Goal: Information Seeking & Learning: Learn about a topic

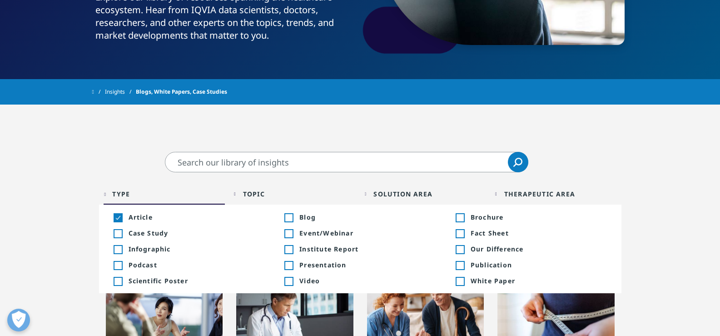
click at [314, 247] on span "Institute Report" at bounding box center [367, 248] width 136 height 9
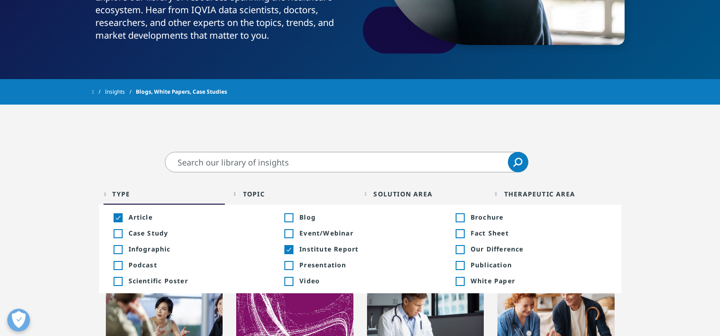
click at [488, 264] on span "Publication" at bounding box center [538, 264] width 136 height 9
click at [485, 280] on span "White Paper" at bounding box center [538, 280] width 136 height 9
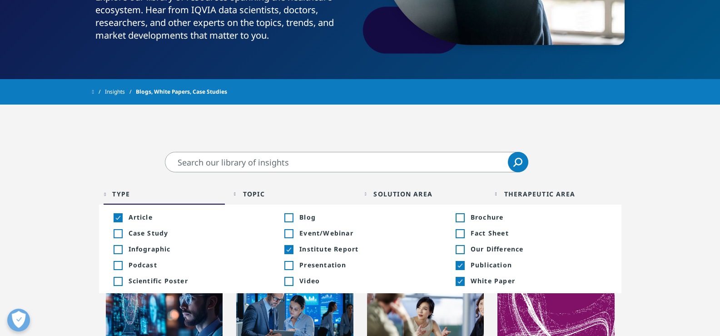
click at [130, 199] on div "Type Loading Clear Or/And Operator" at bounding box center [165, 193] width 122 height 21
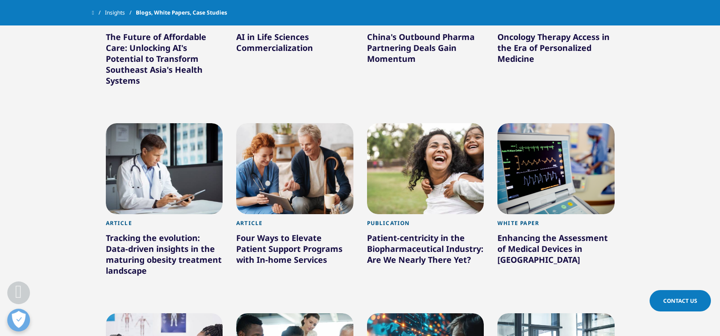
scroll to position [600, 0]
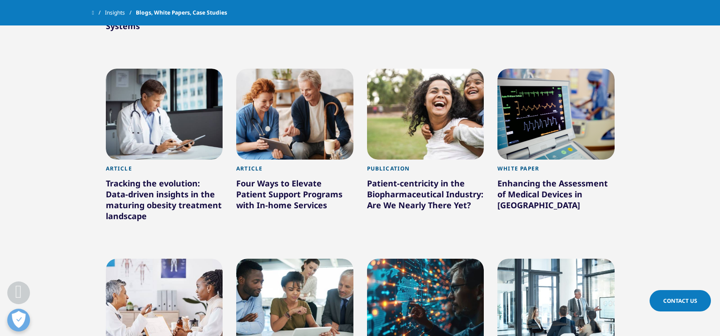
drag, startPoint x: 318, startPoint y: 142, endPoint x: 374, endPoint y: 148, distance: 56.6
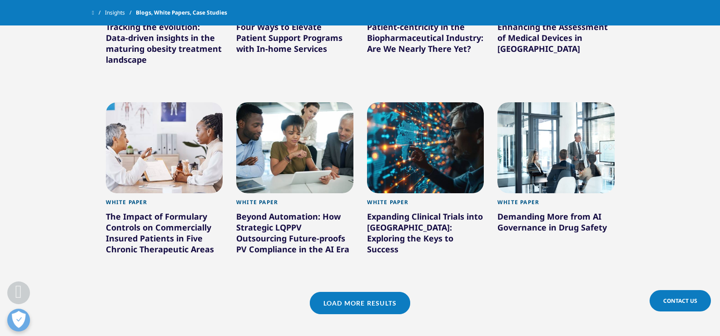
scroll to position [827, 0]
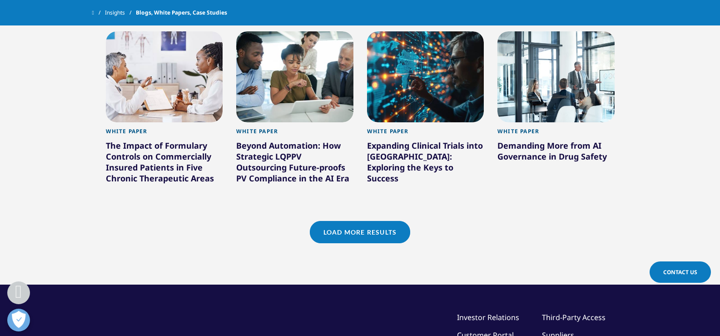
drag, startPoint x: 405, startPoint y: 164, endPoint x: 483, endPoint y: 164, distance: 78.6
click at [342, 229] on link "Load More Results" at bounding box center [360, 232] width 100 height 22
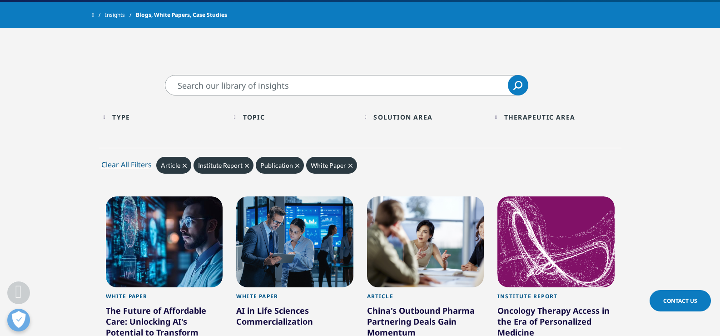
scroll to position [318, 0]
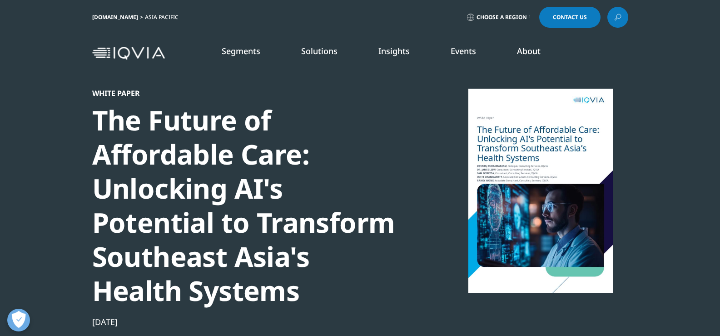
scroll to position [351, 536]
click at [194, 170] on div "The Future of Affordable Care: Unlocking AI's Potential to Transform Southeast …" at bounding box center [247, 205] width 311 height 204
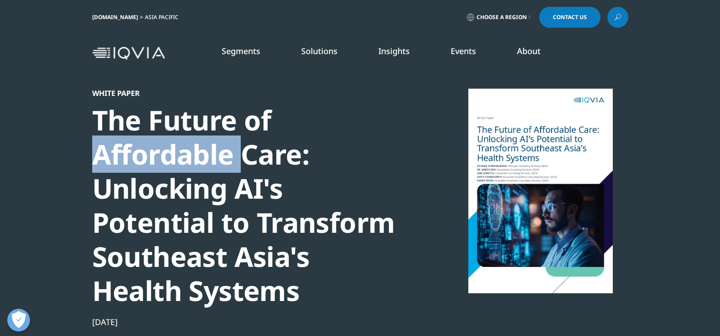
click at [194, 170] on div "The Future of Affordable Care: Unlocking AI's Potential to Transform Southeast …" at bounding box center [247, 205] width 311 height 204
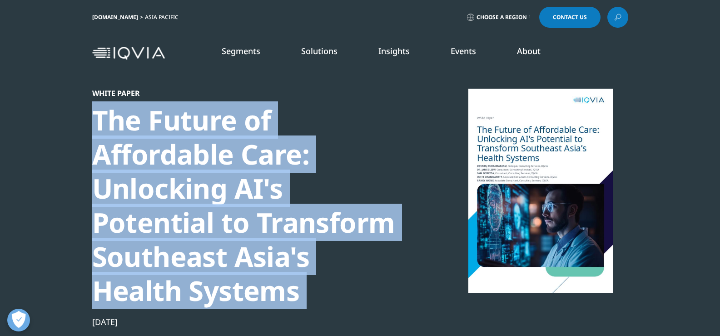
click at [194, 170] on div "The Future of Affordable Care: Unlocking AI's Potential to Transform Southeast …" at bounding box center [247, 205] width 311 height 204
copy div "The Future of Affordable Care: Unlocking AI's Potential to Transform Southeast …"
click at [20, 155] on section "White Paper The Future of Affordable Care: Unlocking AI's Potential to Transfor…" at bounding box center [360, 221] width 720 height 442
drag, startPoint x: 65, startPoint y: 119, endPoint x: 321, endPoint y: 284, distance: 304.8
click at [321, 284] on section "White Paper The Future of Affordable Care: Unlocking AI's Potential to Transfor…" at bounding box center [360, 221] width 720 height 442
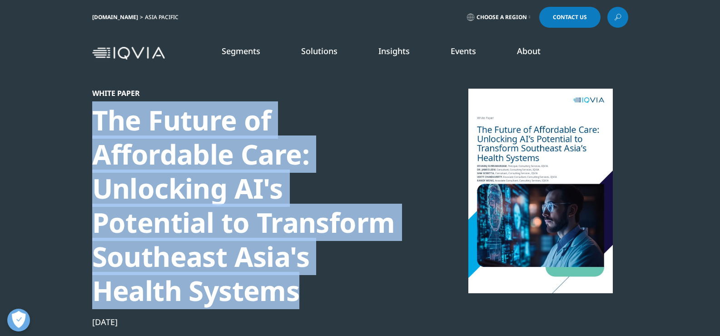
copy div "The Future of Affordable Care: Unlocking AI's Potential to Transform Southeast …"
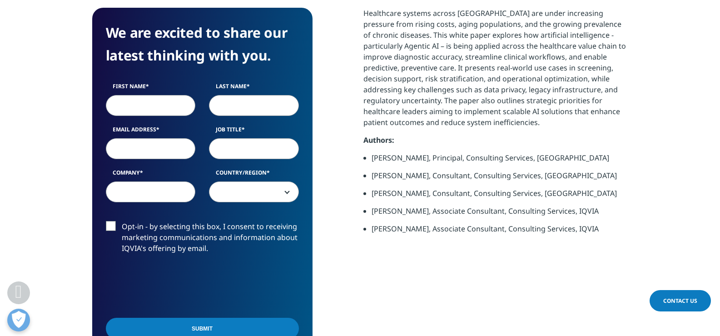
scroll to position [499, 0]
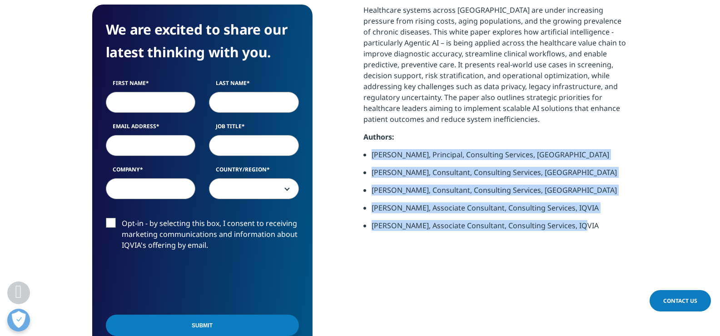
drag, startPoint x: 371, startPoint y: 154, endPoint x: 601, endPoint y: 225, distance: 241.0
click at [601, 225] on ul "Devaraj Subramaniam, Principal, Consulting Services, IQVIA Dr. James Liew, Cons…" at bounding box center [495, 193] width 265 height 89
copy ul "Devaraj Subramaniam, Principal, Consulting Services, IQVIA Dr. James Liew, Cons…"
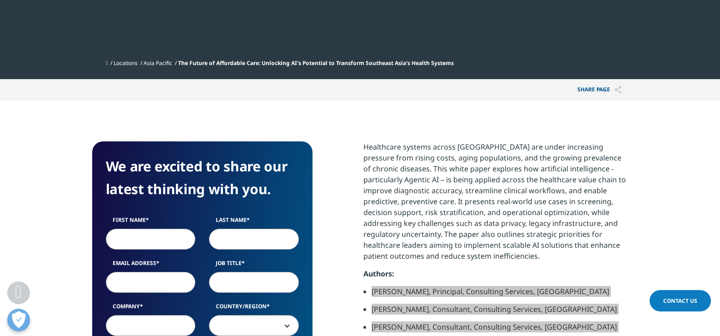
scroll to position [227, 0]
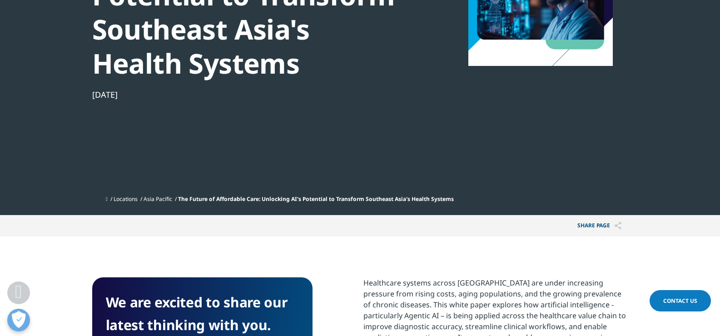
drag, startPoint x: 73, startPoint y: 98, endPoint x: 146, endPoint y: 97, distance: 73.1
copy div "Aug 22, 2025"
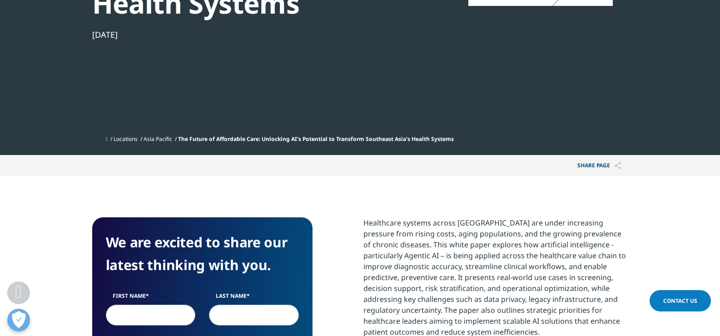
scroll to position [409, 0]
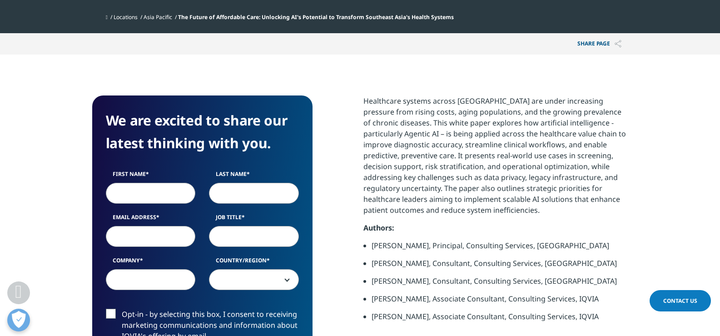
click at [399, 132] on p "Healthcare systems across Southeast Asia are under increasing pressure from ris…" at bounding box center [495, 158] width 265 height 127
click at [422, 117] on p "Healthcare systems across Southeast Asia are under increasing pressure from ris…" at bounding box center [495, 158] width 265 height 127
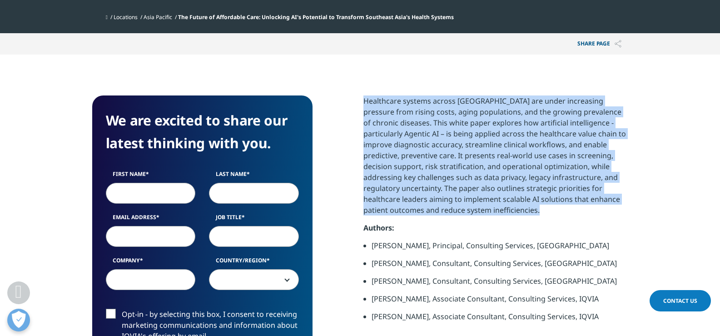
click at [422, 117] on p "Healthcare systems across Southeast Asia are under increasing pressure from ris…" at bounding box center [495, 158] width 265 height 127
click at [506, 159] on p "Healthcare systems across Southeast Asia are under increasing pressure from ris…" at bounding box center [495, 158] width 265 height 127
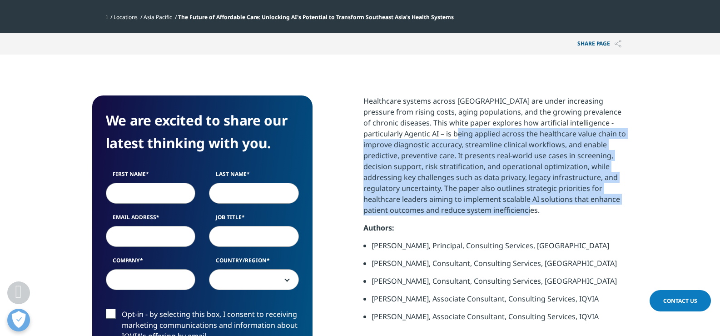
drag, startPoint x: 582, startPoint y: 210, endPoint x: 427, endPoint y: 138, distance: 170.4
click at [427, 138] on p "Healthcare systems across Southeast Asia are under increasing pressure from ris…" at bounding box center [495, 158] width 265 height 127
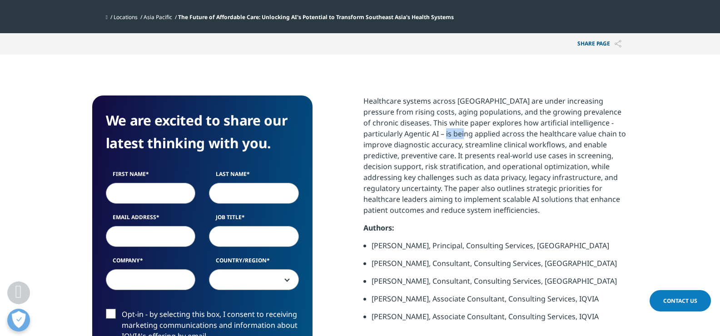
click at [427, 138] on p "Healthcare systems across Southeast Asia are under increasing pressure from ris…" at bounding box center [495, 158] width 265 height 127
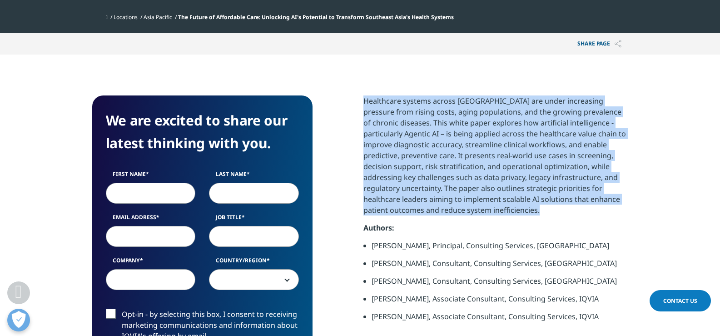
click at [427, 138] on p "Healthcare systems across Southeast Asia are under increasing pressure from ris…" at bounding box center [495, 158] width 265 height 127
click at [540, 138] on p "Healthcare systems across Southeast Asia are under increasing pressure from ris…" at bounding box center [495, 158] width 265 height 127
drag, startPoint x: 363, startPoint y: 92, endPoint x: 505, endPoint y: 209, distance: 183.8
click at [505, 209] on section "We are excited to share our latest thinking with you. First Name Last Name Emai…" at bounding box center [360, 270] width 720 height 433
copy p "Healthcare systems across Southeast Asia are under increasing pressure from ris…"
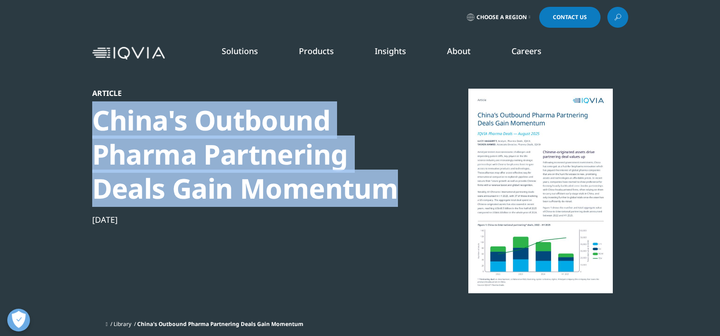
drag, startPoint x: 235, startPoint y: 141, endPoint x: 416, endPoint y: 186, distance: 186.2
click at [416, 186] on section "Article China's Outbound Pharma Partnering Deals Gain Momentum Aug 19, 2025 Lib…" at bounding box center [360, 170] width 720 height 340
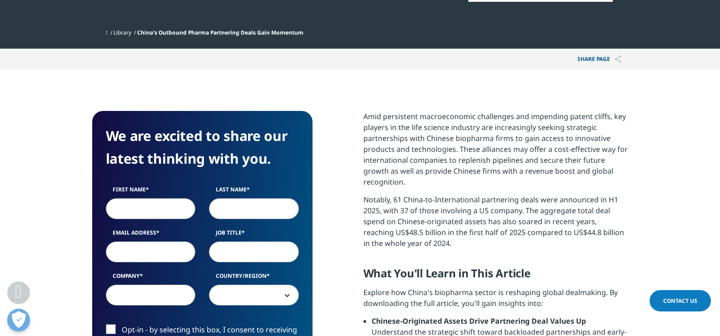
scroll to position [318, 0]
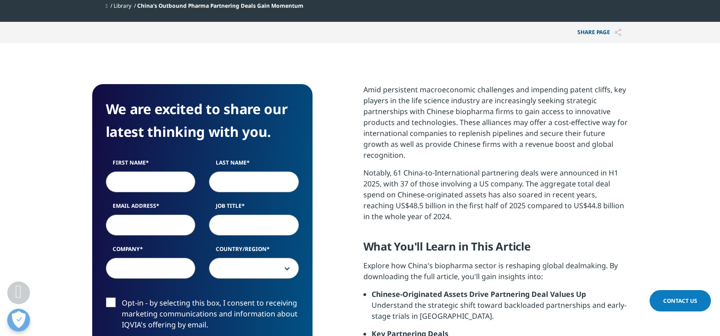
drag, startPoint x: 350, startPoint y: 79, endPoint x: 539, endPoint y: 211, distance: 229.6
click at [539, 211] on section "We are excited to share our latest thinking with you. First Name Last Name Emai…" at bounding box center [360, 316] width 720 height 546
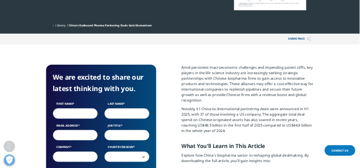
scroll to position [0, 0]
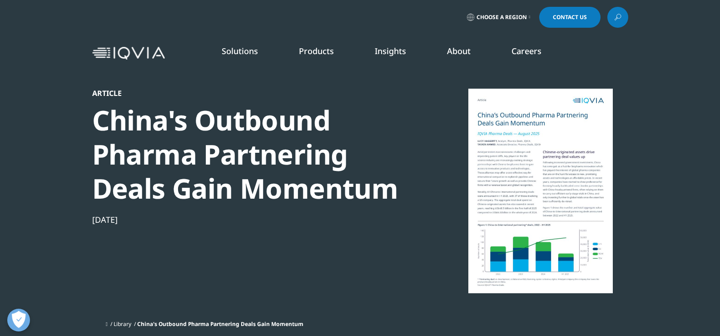
click at [500, 173] on div at bounding box center [540, 191] width 175 height 204
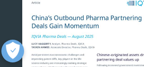
scroll to position [64, 0]
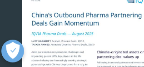
drag, startPoint x: 27, startPoint y: 41, endPoint x: 109, endPoint y: 45, distance: 82.3
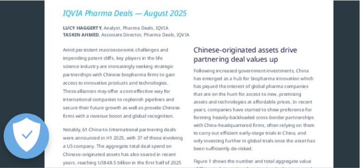
scroll to position [5, 5]
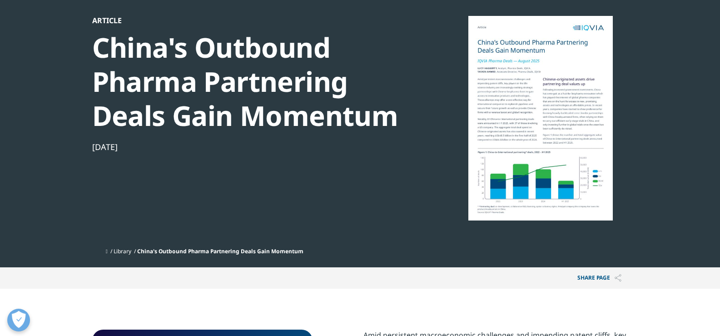
drag, startPoint x: 114, startPoint y: 147, endPoint x: 203, endPoint y: 137, distance: 90.0
click at [163, 146] on section "Article China's Outbound Pharma Partnering Deals Gain Momentum Aug 19, 2025 Lib…" at bounding box center [360, 97] width 720 height 340
copy div "Aug 19, 2025"
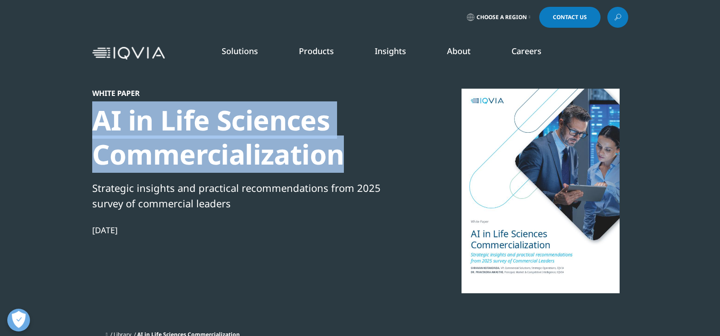
drag, startPoint x: 99, startPoint y: 123, endPoint x: 377, endPoint y: 150, distance: 279.2
click at [377, 150] on section "White Paper AI in Life Sciences Commercialization Strategic insights and practi…" at bounding box center [360, 175] width 720 height 350
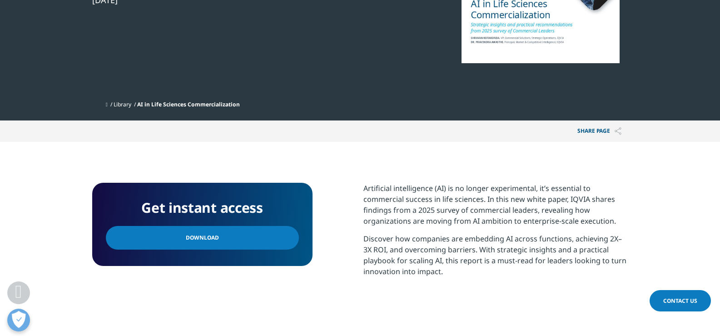
scroll to position [272, 0]
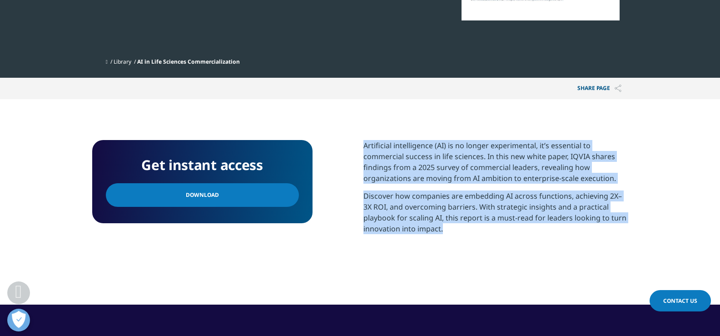
drag, startPoint x: 362, startPoint y: 141, endPoint x: 486, endPoint y: 237, distance: 156.7
click at [486, 237] on div "Get instant access Download Artificial intelligence (AI) is no longer experimen…" at bounding box center [360, 202] width 536 height 124
copy div "Artificial intelligence (AI) is no longer experimental, it’s essential to comme…"
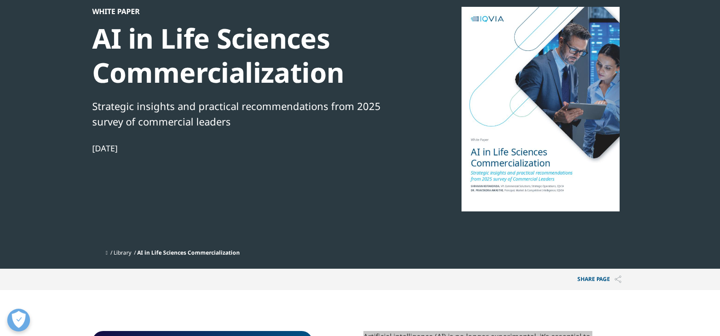
scroll to position [227, 0]
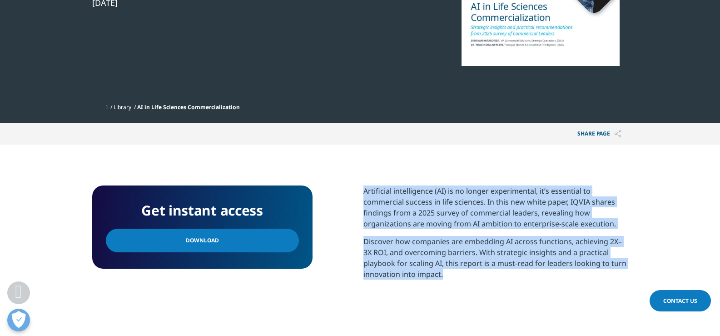
drag, startPoint x: 161, startPoint y: 246, endPoint x: 326, endPoint y: 2, distance: 294.1
click at [161, 246] on link "Download" at bounding box center [202, 240] width 193 height 24
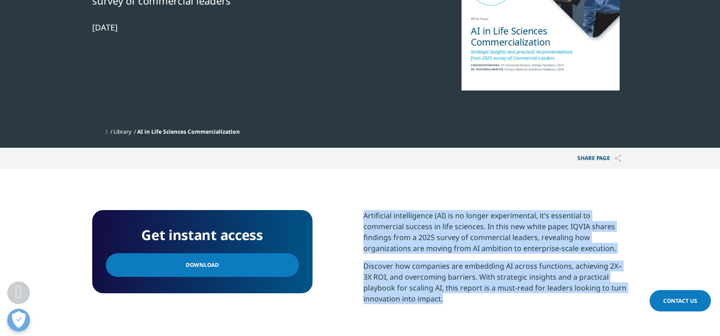
scroll to position [182, 0]
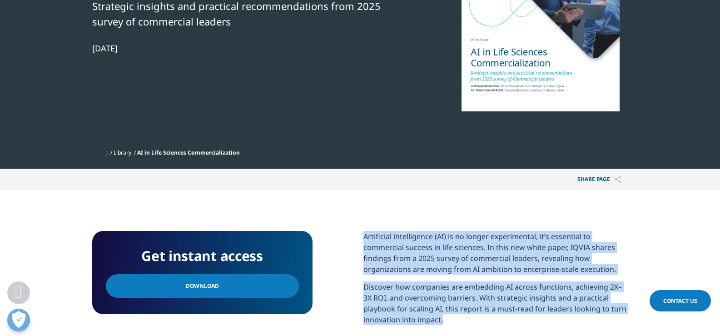
drag, startPoint x: 165, startPoint y: 44, endPoint x: 66, endPoint y: 39, distance: 99.1
copy div "Aug 19, 2025"
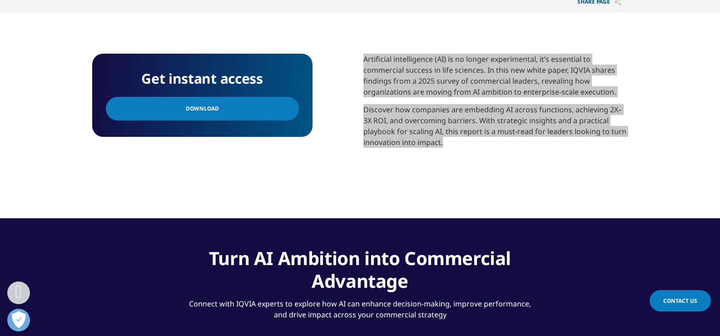
scroll to position [363, 0]
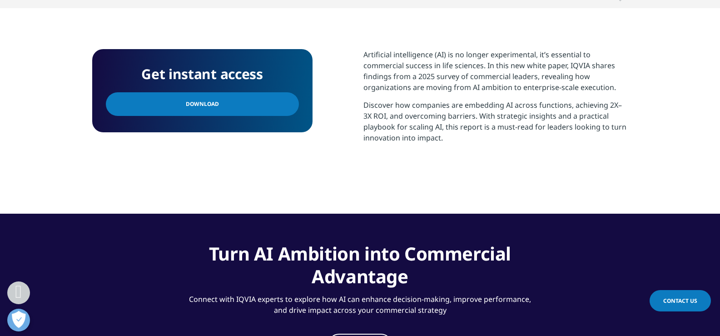
click at [441, 64] on p "Artificial intelligence (AI) is no longer experimental, it’s essential to comme…" at bounding box center [495, 74] width 265 height 50
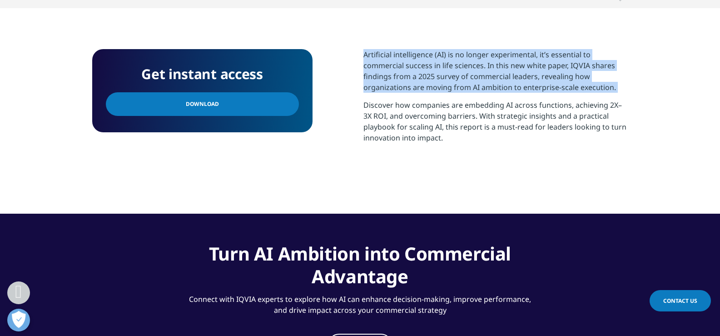
click at [441, 64] on p "Artificial intelligence (AI) is no longer experimental, it’s essential to comme…" at bounding box center [495, 74] width 265 height 50
copy div "Artificial intelligence (AI) is no longer experimental, it’s essential to comme…"
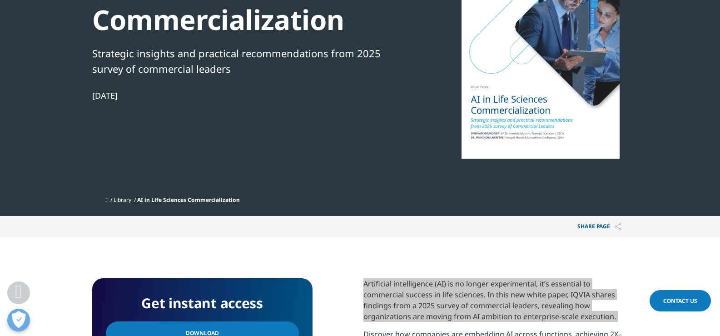
scroll to position [45, 0]
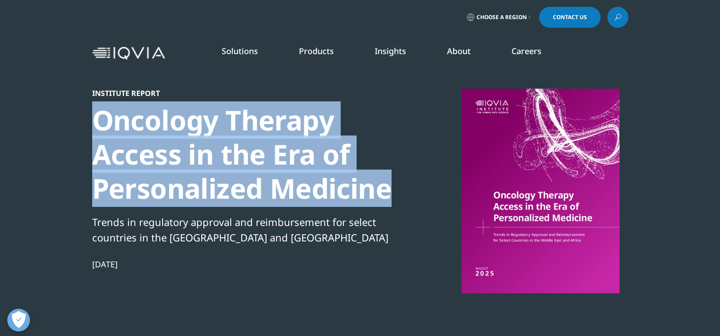
drag, startPoint x: 88, startPoint y: 124, endPoint x: 389, endPoint y: 200, distance: 309.9
click at [389, 200] on section "Institute Report Oncology Therapy Access in the Era of Personalized Medicine Tr…" at bounding box center [360, 192] width 720 height 384
copy div "Oncology Therapy Access in the Era of Personalized Medicine"
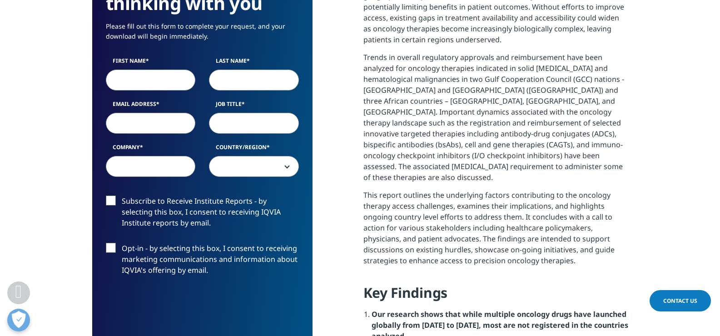
scroll to position [454, 0]
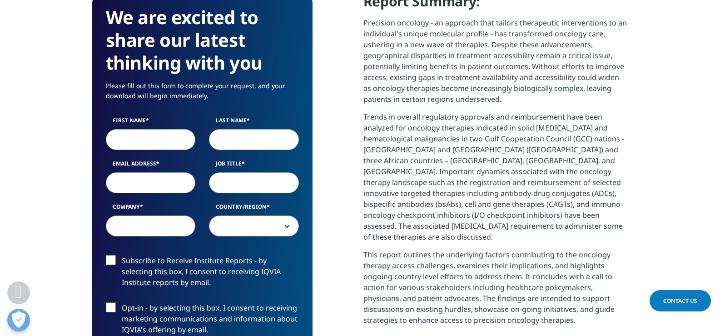
click at [413, 55] on p "Precision oncology - an approach that tailors therapeutic interventions to an i…" at bounding box center [495, 64] width 265 height 94
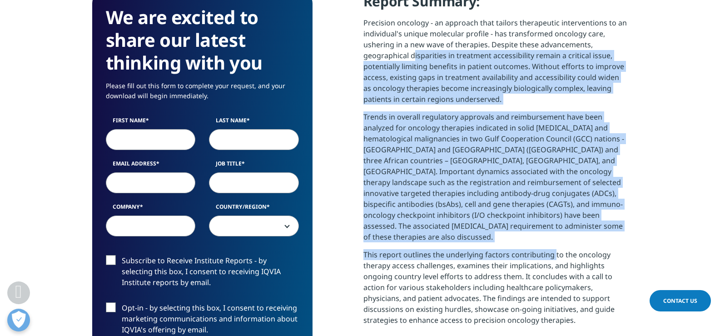
drag, startPoint x: 413, startPoint y: 55, endPoint x: 359, endPoint y: 69, distance: 56.2
drag, startPoint x: 365, startPoint y: 19, endPoint x: 593, endPoint y: 306, distance: 366.4
copy div "Precision oncology - an approach that tailors therapeutic interventions to an i…"
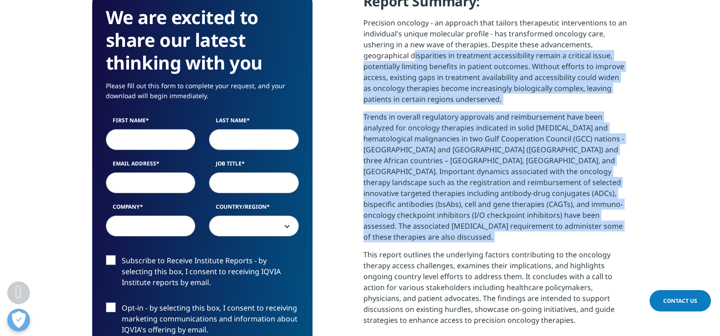
click at [399, 95] on p "Precision oncology - an approach that tailors therapeutic interventions to an i…" at bounding box center [495, 64] width 265 height 94
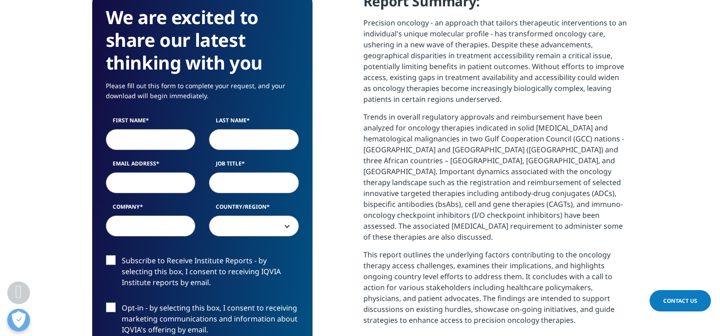
click at [416, 86] on p "Precision oncology - an approach that tailors therapeutic interventions to an i…" at bounding box center [495, 64] width 265 height 94
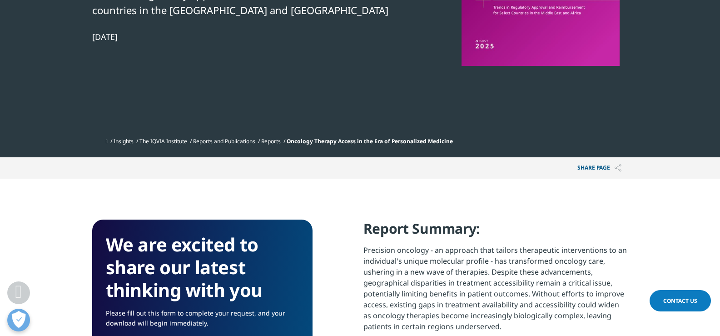
scroll to position [0, 0]
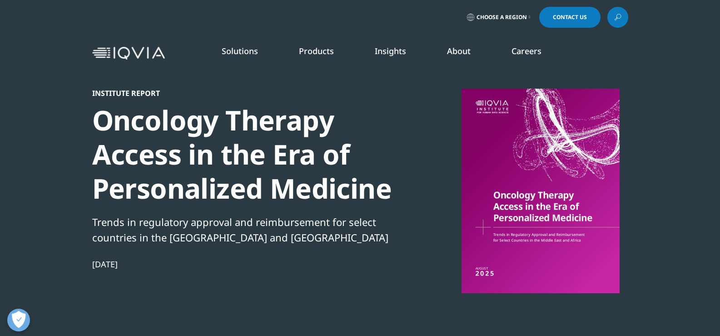
drag, startPoint x: 83, startPoint y: 263, endPoint x: 203, endPoint y: 252, distance: 119.9
click at [165, 262] on section "Institute Report Oncology Therapy Access in the Era of Personalized Medicine Tr…" at bounding box center [360, 192] width 720 height 384
copy div "Aug 14, 2025"
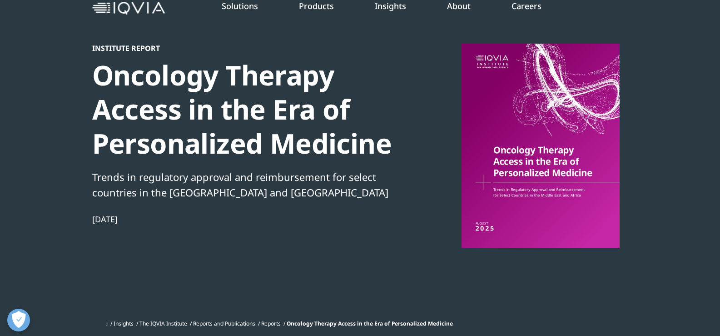
scroll to position [45, 0]
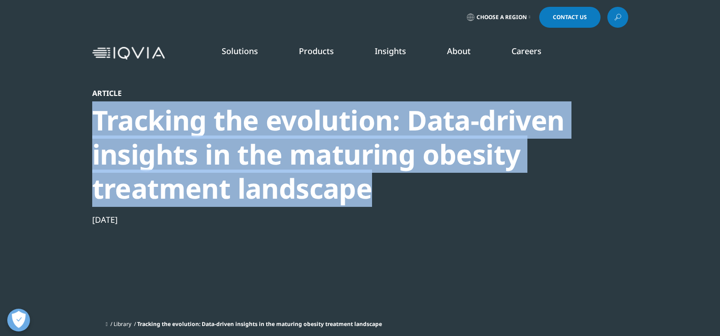
drag, startPoint x: 66, startPoint y: 120, endPoint x: 450, endPoint y: 197, distance: 391.7
click at [450, 197] on section "Article Tracking the evolution: Data-driven insights in the maturing obesity tr…" at bounding box center [360, 170] width 720 height 340
copy div "Tracking the evolution: Data-driven insights in the maturing obesity treatment …"
drag, startPoint x: 93, startPoint y: 220, endPoint x: 173, endPoint y: 220, distance: 79.5
click at [173, 220] on section "Article Tracking the evolution: Data-driven insights in the maturing obesity tr…" at bounding box center [360, 170] width 720 height 340
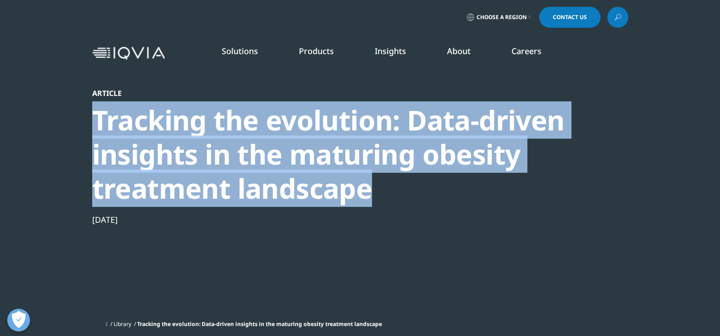
copy div "[DATE]"
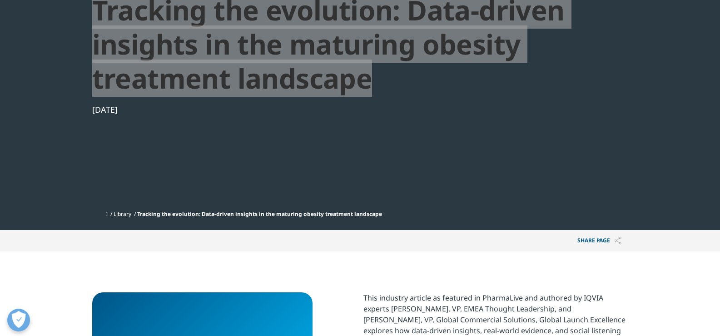
scroll to position [272, 0]
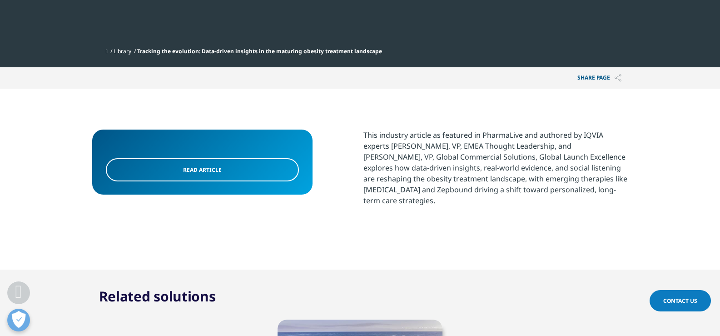
drag, startPoint x: 399, startPoint y: 143, endPoint x: 642, endPoint y: 195, distance: 248.8
click at [642, 195] on section "Read Article This industry article as featured in PharmaLive and authored by IQ…" at bounding box center [360, 179] width 720 height 181
copy div "This industry article as featured in PharmaLive and authored by IQVIA experts […"
click at [471, 152] on div "This industry article as featured in PharmaLive and authored by IQVIA experts […" at bounding box center [495, 167] width 265 height 76
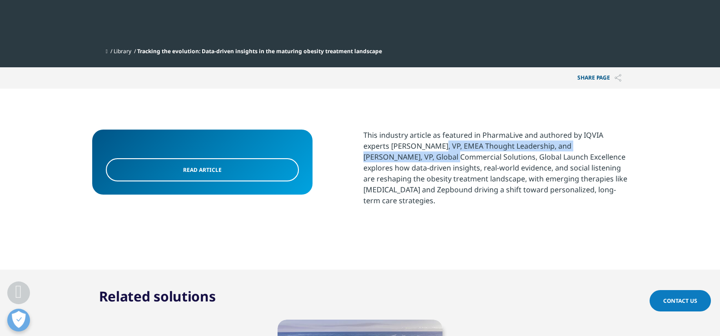
drag, startPoint x: 390, startPoint y: 144, endPoint x: 610, endPoint y: 145, distance: 220.2
click at [610, 145] on div "This industry article as featured in PharmaLive and authored by IQVIA experts […" at bounding box center [495, 167] width 265 height 76
copy div "[PERSON_NAME], VP, EMEA Thought Leadership, and [PERSON_NAME]"
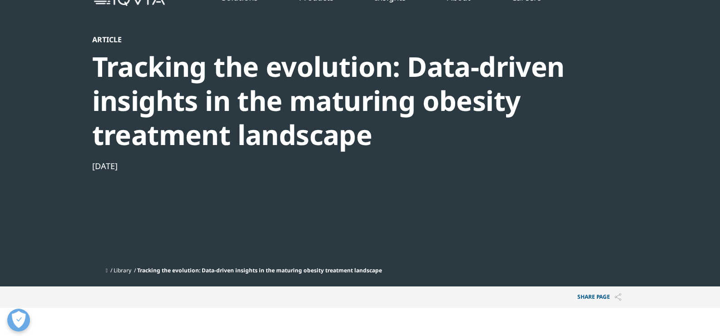
scroll to position [45, 0]
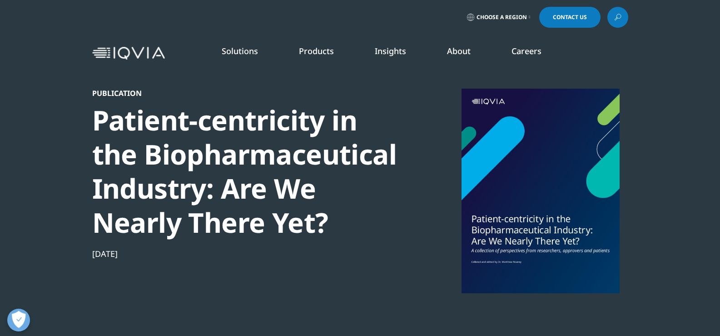
click at [112, 138] on div "Patient-centricity in the Biopharmaceutical Industry: Are We Nearly There Yet?" at bounding box center [247, 171] width 311 height 136
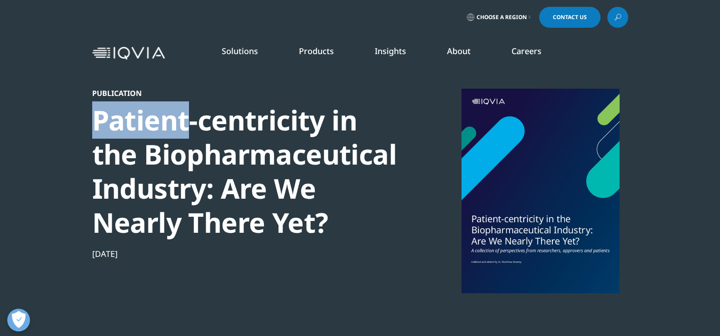
click at [112, 138] on div "Patient-centricity in the Biopharmaceutical Industry: Are We Nearly There Yet?" at bounding box center [247, 171] width 311 height 136
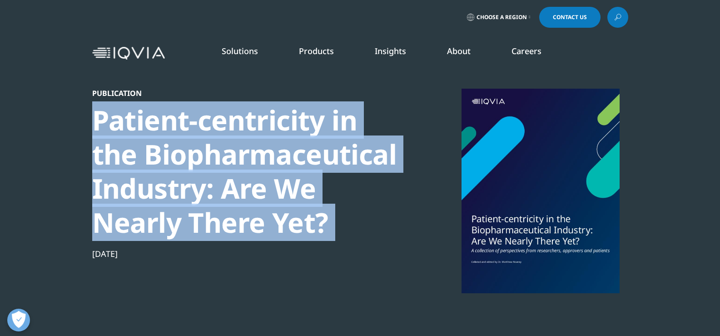
click at [112, 138] on div "Patient-centricity in the Biopharmaceutical Industry: Are We Nearly There Yet?" at bounding box center [247, 171] width 311 height 136
copy div "Patient-centricity in the Biopharmaceutical Industry: Are We Nearly There Yet?"
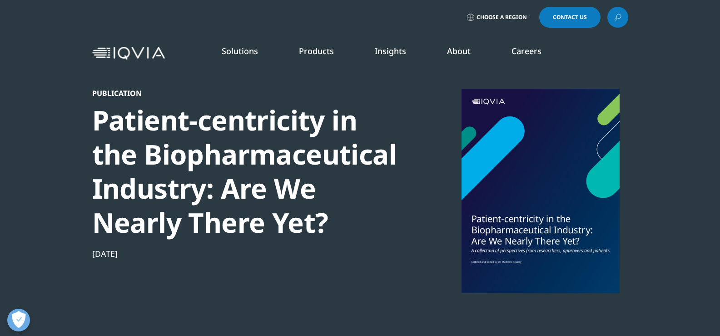
click at [128, 256] on div "Jul 30, 2025" at bounding box center [247, 253] width 311 height 11
copy div "Jul 30, 2025"
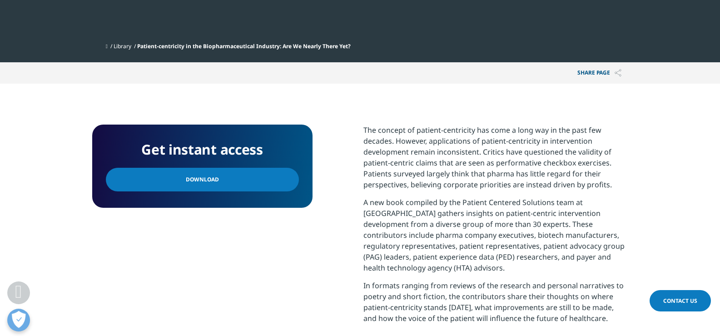
scroll to position [318, 0]
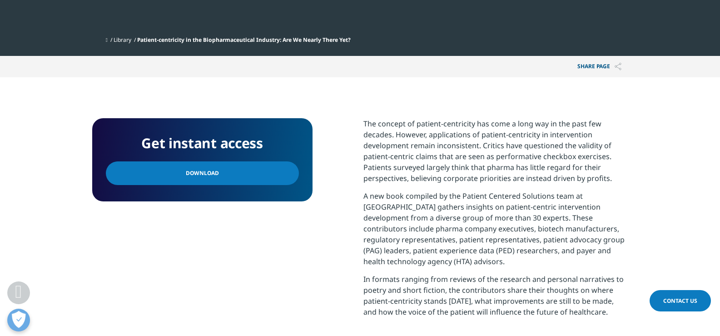
click at [374, 126] on p "The concept of patient-centricity has come a long way in the past few decades. …" at bounding box center [495, 154] width 265 height 72
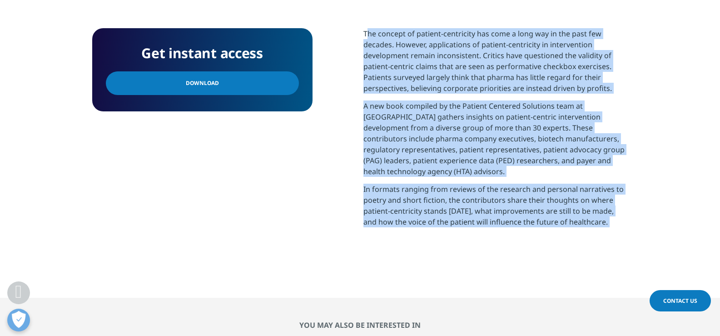
scroll to position [409, 0]
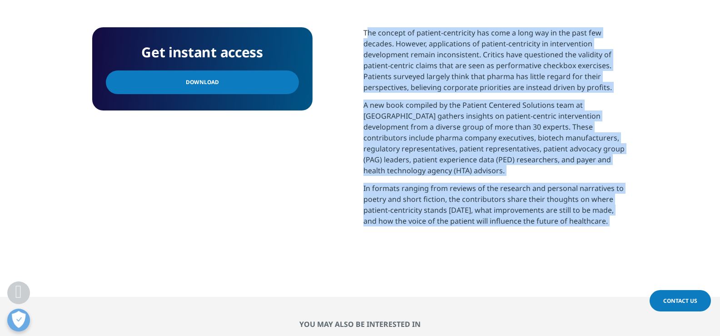
drag, startPoint x: 374, startPoint y: 126, endPoint x: 408, endPoint y: 207, distance: 87.5
click at [408, 207] on div "The concept of patient-centricity has come a long way in the past few decades. …" at bounding box center [495, 130] width 265 height 206
copy div "The concept of patient-centricity has come a long way in the past few decades. …"
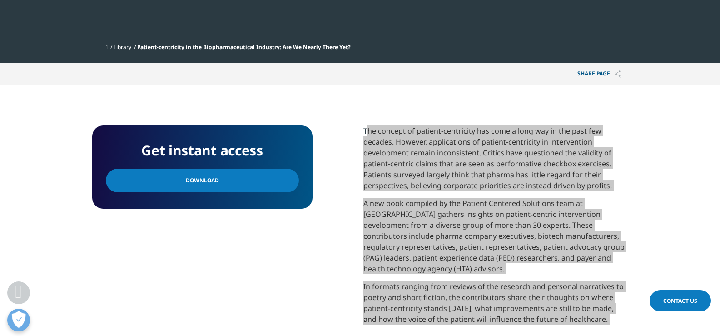
scroll to position [318, 0]
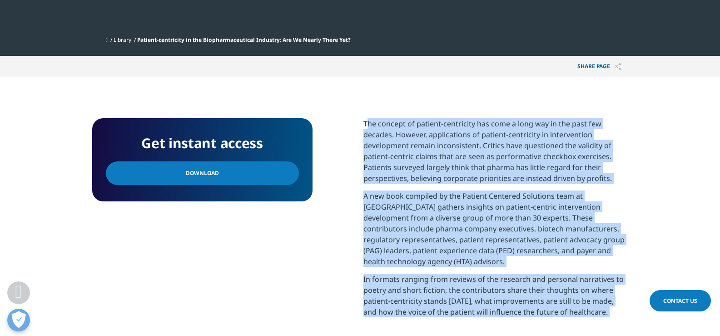
click at [460, 151] on p "The concept of patient-centricity has come a long way in the past few decades. …" at bounding box center [495, 154] width 265 height 72
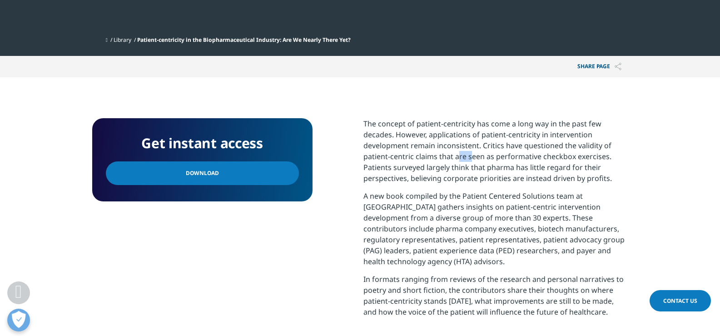
click at [460, 151] on p "The concept of patient-centricity has come a long way in the past few decades. …" at bounding box center [495, 154] width 265 height 72
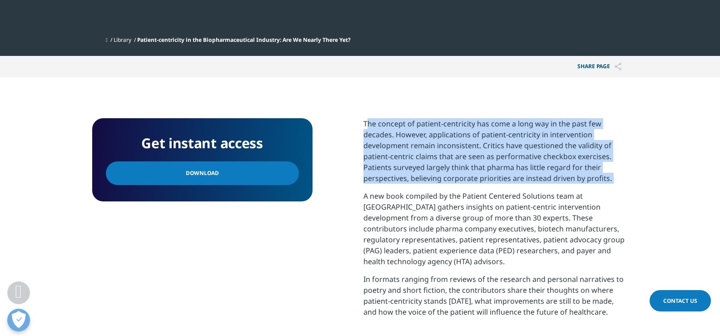
click at [460, 151] on p "The concept of patient-centricity has come a long way in the past few decades. …" at bounding box center [495, 154] width 265 height 72
click at [493, 130] on p "The concept of patient-centricity has come a long way in the past few decades. …" at bounding box center [495, 154] width 265 height 72
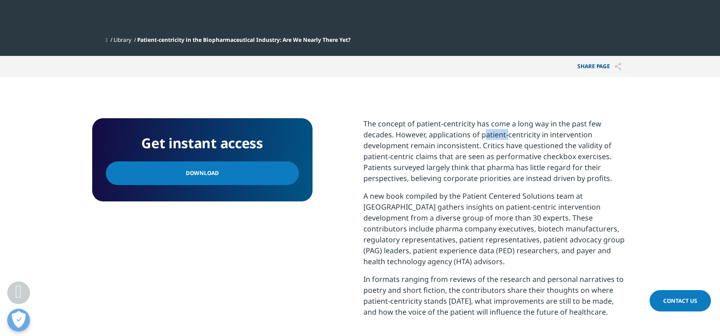
click at [493, 130] on p "The concept of patient-centricity has come a long way in the past few decades. …" at bounding box center [495, 154] width 265 height 72
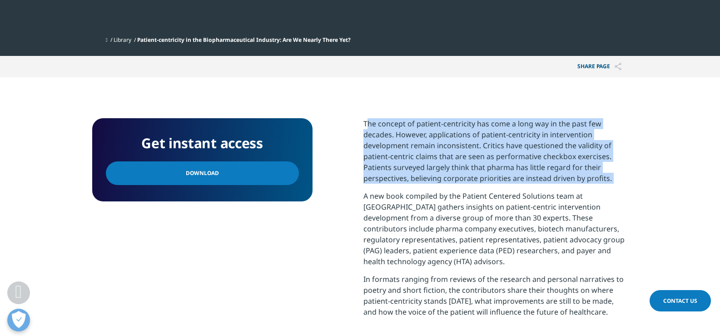
click at [493, 130] on p "The concept of patient-centricity has come a long way in the past few decades. …" at bounding box center [495, 154] width 265 height 72
click at [433, 159] on p "The concept of patient-centricity has come a long way in the past few decades. …" at bounding box center [495, 154] width 265 height 72
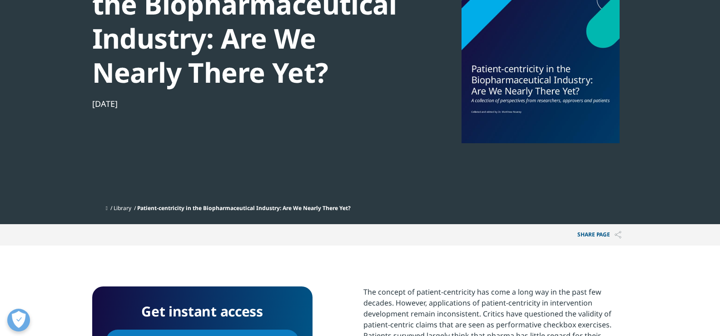
scroll to position [0, 0]
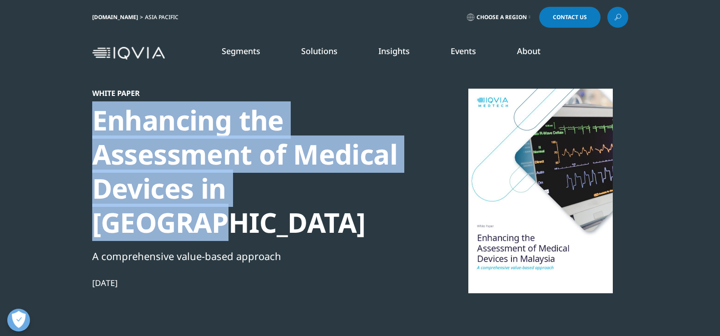
drag, startPoint x: 87, startPoint y: 114, endPoint x: 423, endPoint y: 188, distance: 344.4
click at [423, 188] on section "White Paper Enhancing the Assessment of Medical Devices in [GEOGRAPHIC_DATA] A …" at bounding box center [360, 201] width 720 height 403
copy div "Enhancing the Assessment of Medical Devices in [GEOGRAPHIC_DATA]"
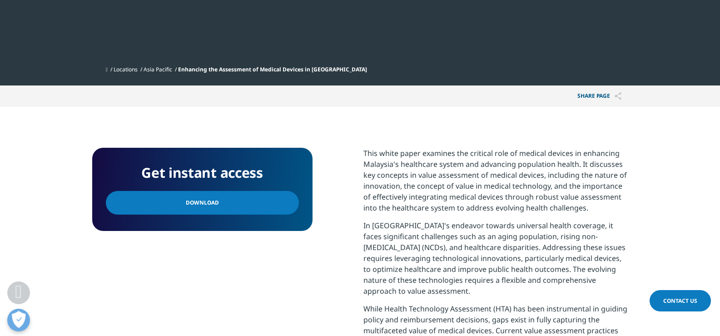
scroll to position [363, 0]
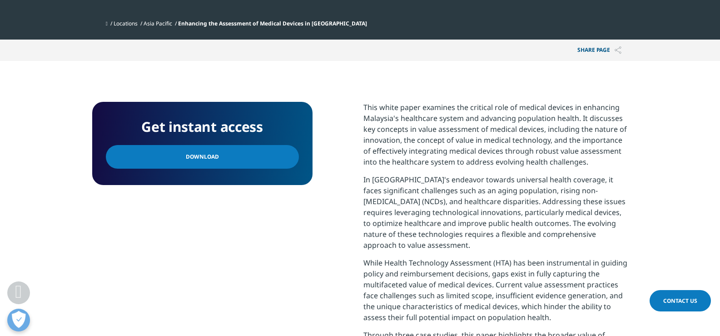
click at [394, 102] on p "This white paper examines the critical role of medical devices in enhancing Mal…" at bounding box center [495, 138] width 265 height 72
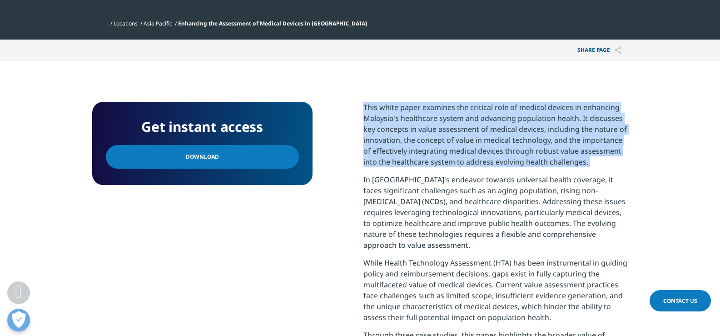
click at [394, 102] on p "This white paper examines the critical role of medical devices in enhancing Mal…" at bounding box center [495, 138] width 265 height 72
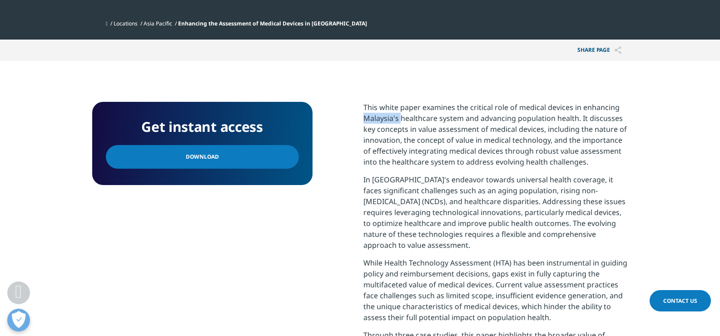
click at [394, 102] on p "This white paper examines the critical role of medical devices in enhancing Mal…" at bounding box center [495, 138] width 265 height 72
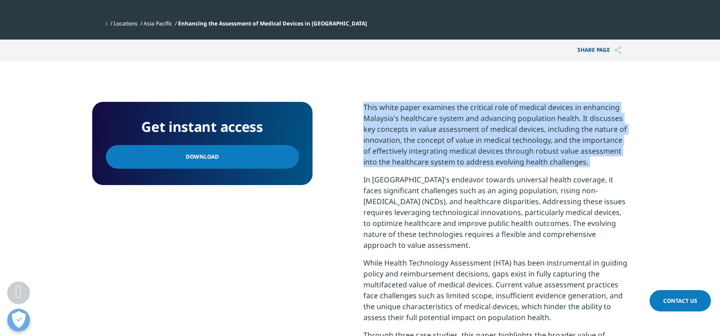
click at [394, 102] on p "This white paper examines the critical role of medical devices in enhancing Mal…" at bounding box center [495, 138] width 265 height 72
click at [560, 102] on p "This white paper examines the critical role of medical devices in enhancing Mal…" at bounding box center [495, 138] width 265 height 72
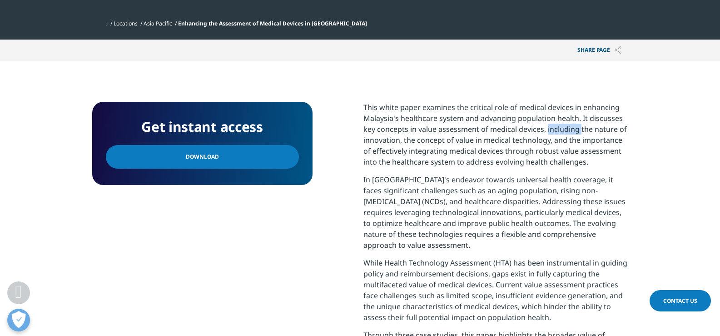
click at [560, 102] on p "This white paper examines the critical role of medical devices in enhancing Mal…" at bounding box center [495, 138] width 265 height 72
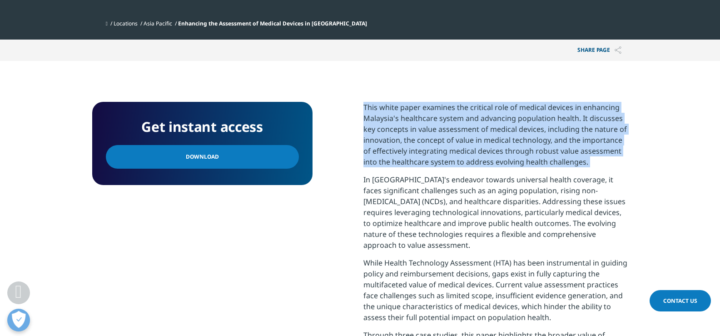
click at [560, 102] on p "This white paper examines the critical role of medical devices in enhancing Mal…" at bounding box center [495, 138] width 265 height 72
click at [584, 128] on p "This white paper examines the critical role of medical devices in enhancing Mal…" at bounding box center [495, 138] width 265 height 72
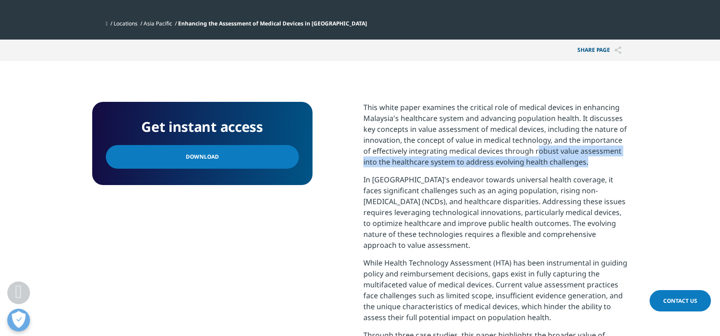
drag, startPoint x: 598, startPoint y: 136, endPoint x: 538, endPoint y: 119, distance: 63.0
click at [538, 119] on p "This white paper examines the critical role of medical devices in enhancing Mal…" at bounding box center [495, 138] width 265 height 72
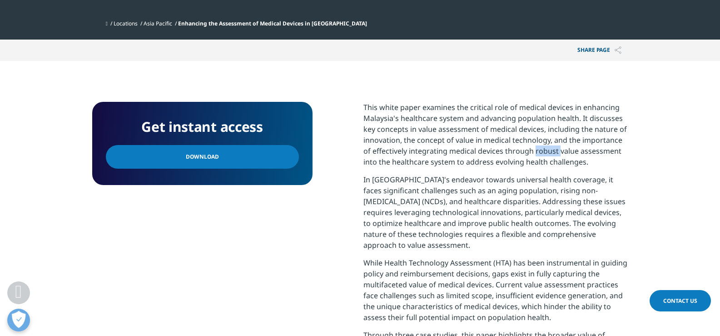
click at [538, 119] on p "This white paper examines the critical role of medical devices in enhancing Mal…" at bounding box center [495, 138] width 265 height 72
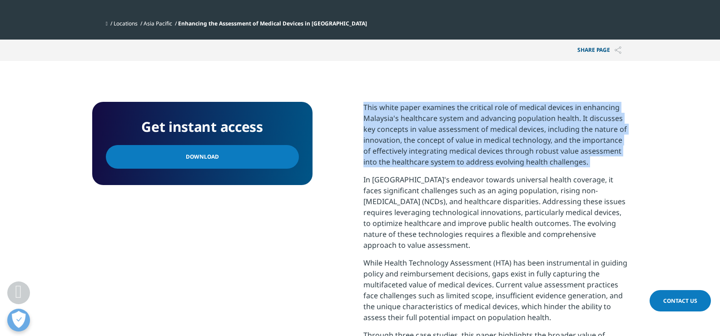
click at [538, 119] on p "This white paper examines the critical role of medical devices in enhancing Mal…" at bounding box center [495, 138] width 265 height 72
click at [622, 127] on p "This white paper examines the critical role of medical devices in enhancing Mal…" at bounding box center [495, 138] width 265 height 72
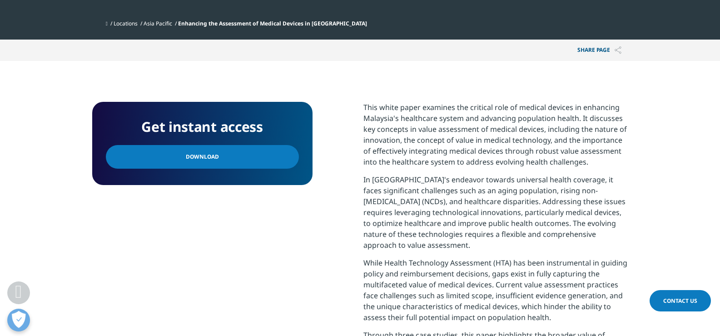
click at [438, 112] on p "This white paper examines the critical role of medical devices in enhancing Mal…" at bounding box center [495, 138] width 265 height 72
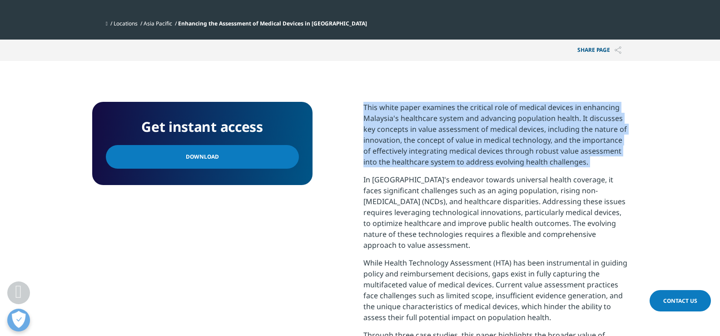
click at [438, 112] on p "This white paper examines the critical role of medical devices in enhancing Mal…" at bounding box center [495, 138] width 265 height 72
click at [525, 112] on p "This white paper examines the critical role of medical devices in enhancing Mal…" at bounding box center [495, 138] width 265 height 72
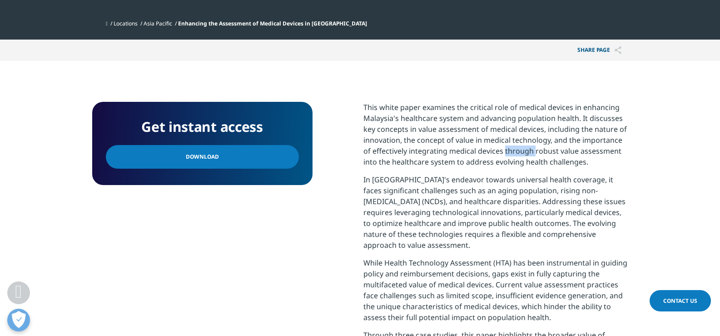
click at [525, 112] on p "This white paper examines the critical role of medical devices in enhancing Mal…" at bounding box center [495, 138] width 265 height 72
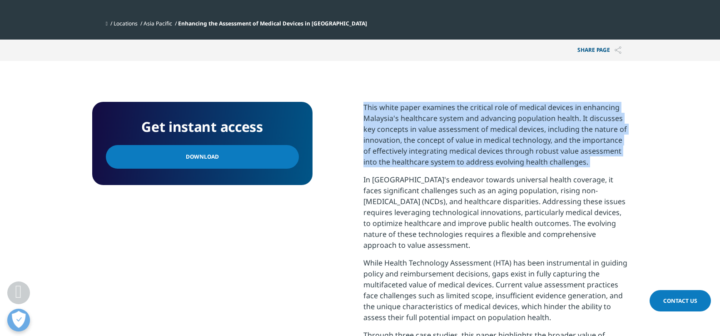
click at [525, 112] on p "This white paper examines the critical role of medical devices in enhancing Mal…" at bounding box center [495, 138] width 265 height 72
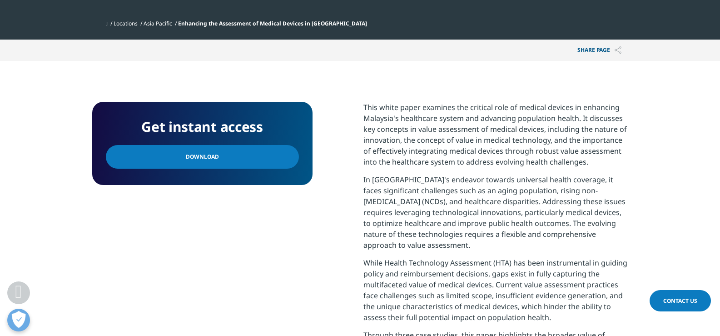
click at [524, 174] on p "In Malaysia's endeavor towards universal health coverage, it faces significant …" at bounding box center [495, 215] width 265 height 83
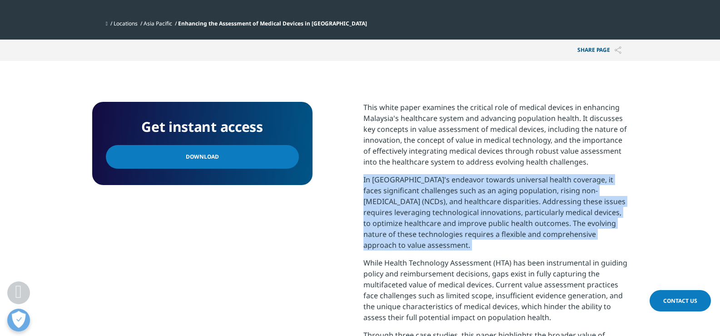
click at [524, 174] on p "In Malaysia's endeavor towards universal health coverage, it faces significant …" at bounding box center [495, 215] width 265 height 83
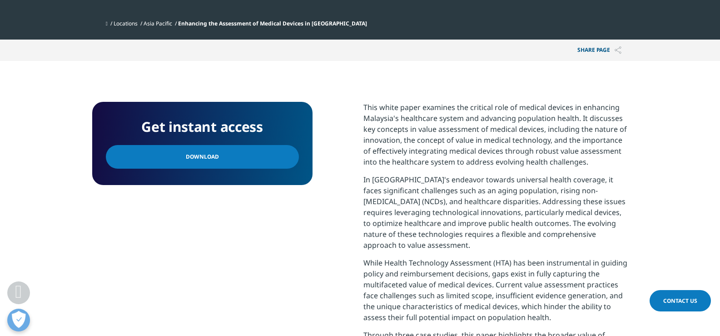
click at [484, 115] on p "This white paper examines the critical role of medical devices in enhancing Mal…" at bounding box center [495, 138] width 265 height 72
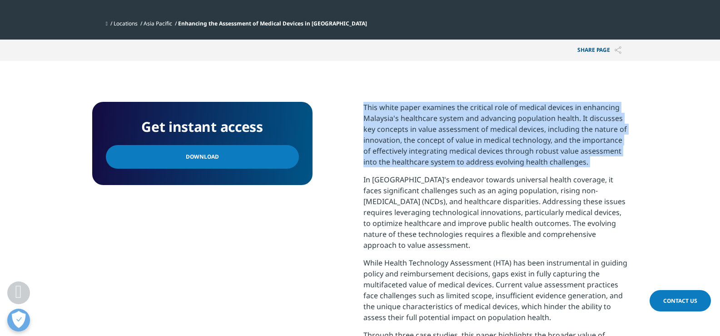
click at [484, 115] on p "This white paper examines the critical role of medical devices in enhancing Mal…" at bounding box center [495, 138] width 265 height 72
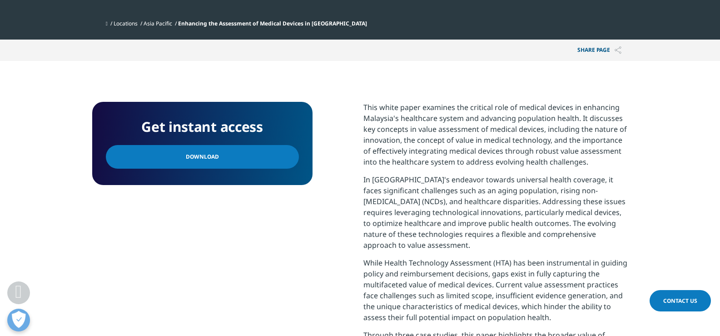
click at [527, 174] on p "In Malaysia's endeavor towards universal health coverage, it faces significant …" at bounding box center [495, 215] width 265 height 83
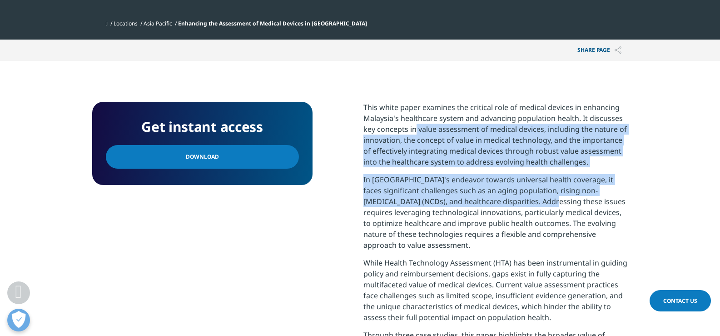
drag, startPoint x: 415, startPoint y: 95, endPoint x: 508, endPoint y: 163, distance: 115.4
click at [508, 163] on div "This white paper examines the critical role of medical devices in enhancing Mal…" at bounding box center [495, 277] width 265 height 350
click at [508, 174] on p "In Malaysia's endeavor towards universal health coverage, it faces significant …" at bounding box center [495, 215] width 265 height 83
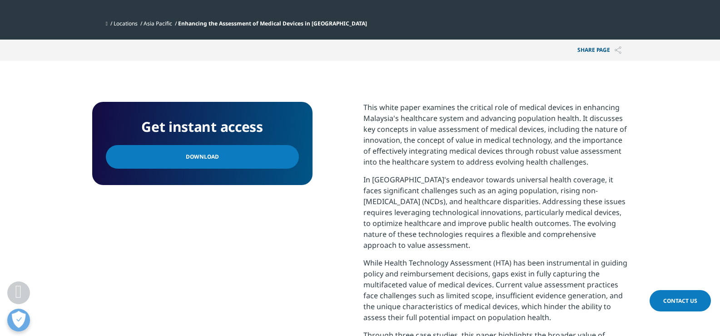
click at [447, 102] on p "This white paper examines the critical role of medical devices in enhancing Mal…" at bounding box center [495, 138] width 265 height 72
drag, startPoint x: 224, startPoint y: 116, endPoint x: 285, endPoint y: 54, distance: 87.0
click at [224, 145] on link "Download" at bounding box center [202, 157] width 193 height 24
click at [226, 145] on link "Download" at bounding box center [202, 157] width 193 height 24
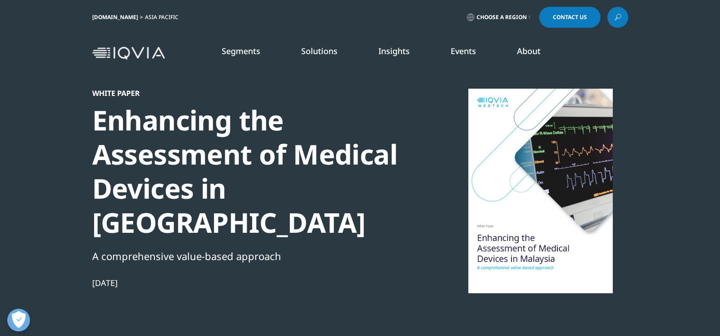
drag, startPoint x: 70, startPoint y: 248, endPoint x: 181, endPoint y: 245, distance: 110.4
click at [161, 247] on section "White Paper Enhancing the Assessment of Medical Devices in Malaysia A comprehen…" at bounding box center [360, 201] width 720 height 403
copy div "Jul 30, 2025"
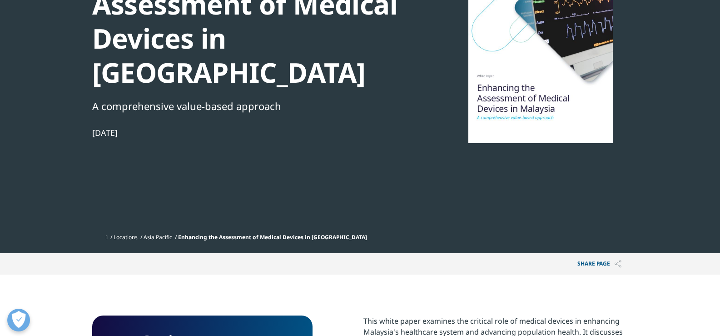
scroll to position [318, 0]
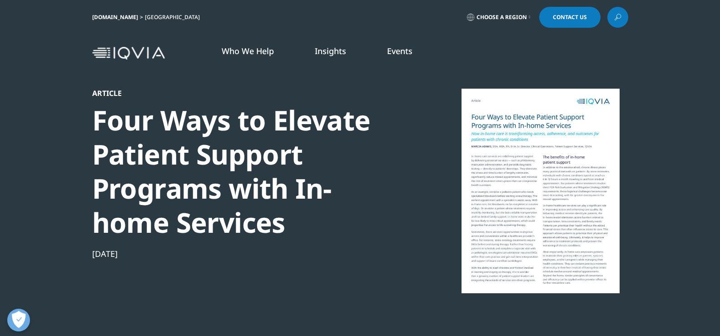
click at [194, 114] on div "Pharmaceutical Manufacturers Harness unparalleled healthcare data, advanced ana…" at bounding box center [454, 199] width 529 height 250
click at [126, 162] on div "Four Ways to Elevate Patient Support Programs with In-home Services" at bounding box center [247, 171] width 311 height 136
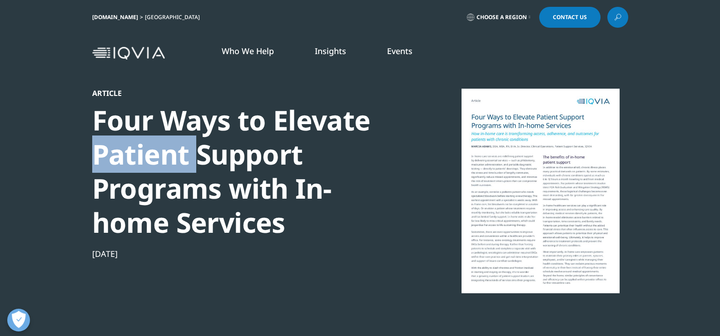
click at [126, 162] on div "Four Ways to Elevate Patient Support Programs with In-home Services" at bounding box center [247, 171] width 311 height 136
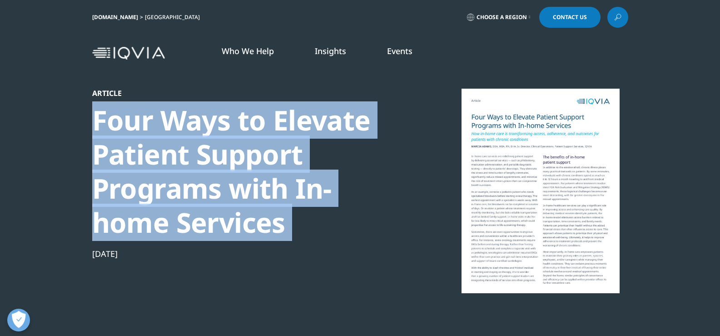
drag, startPoint x: 126, startPoint y: 162, endPoint x: 134, endPoint y: 159, distance: 8.6
click at [126, 162] on div "Four Ways to Elevate Patient Support Programs with In-home Services" at bounding box center [247, 171] width 311 height 136
copy div "Four Ways to Elevate Patient Support Programs with In-home Services"
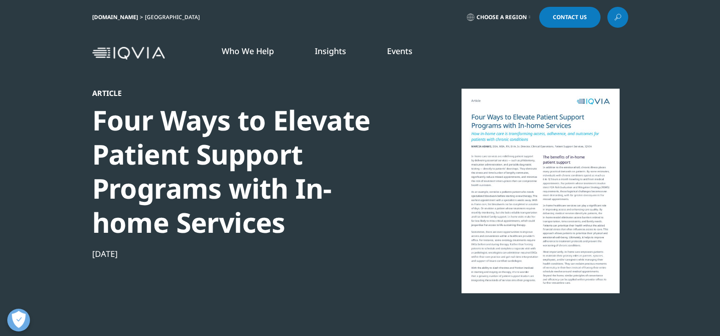
click at [106, 252] on div "Aug 07, 2025" at bounding box center [247, 253] width 311 height 11
copy div "Aug 07, 2025"
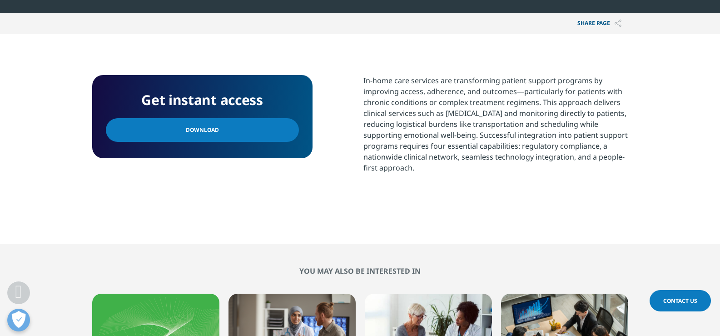
scroll to position [363, 0]
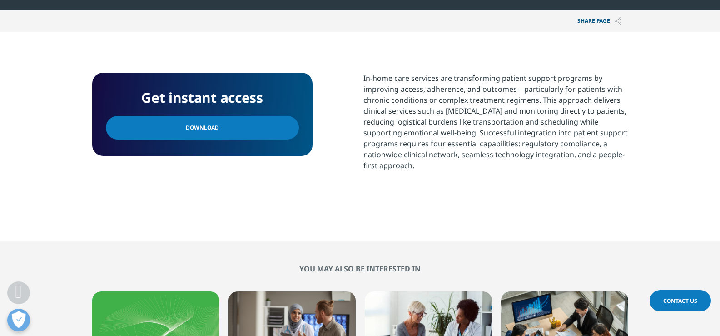
click at [444, 119] on p "In-home care services are transforming patient support programs by improving ac…" at bounding box center [495, 125] width 265 height 105
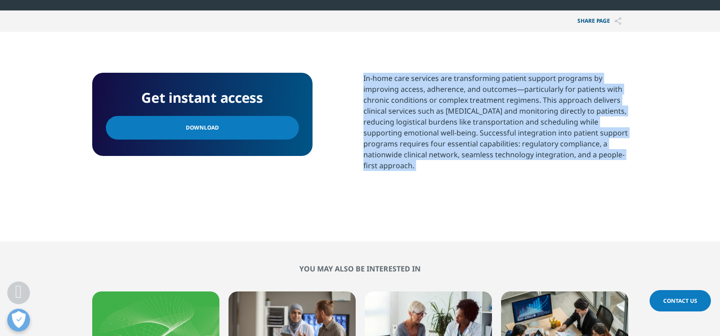
click at [444, 119] on p "In-home care services are transforming patient support programs by improving ac…" at bounding box center [495, 125] width 265 height 105
copy div "In-home care services are transforming patient support programs by improving ac…"
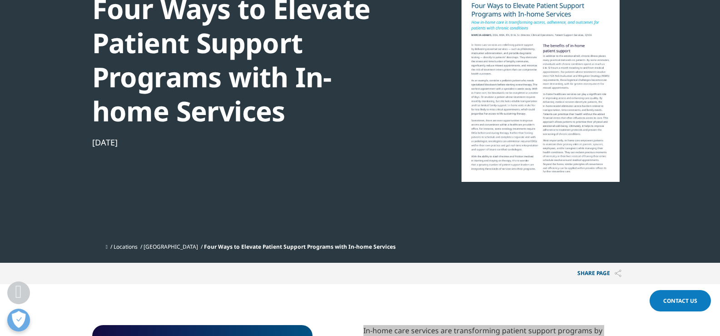
scroll to position [227, 0]
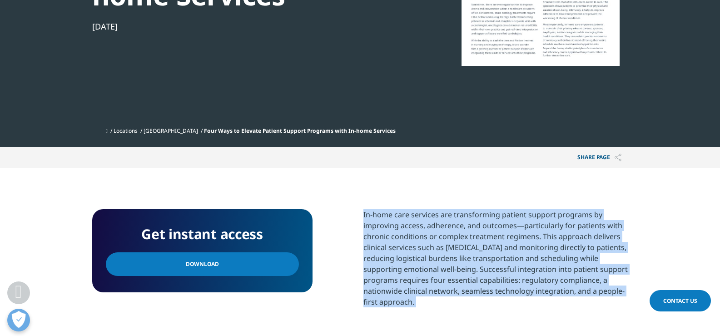
drag, startPoint x: 168, startPoint y: 262, endPoint x: 382, endPoint y: 305, distance: 219.1
click at [168, 262] on link "Download" at bounding box center [202, 264] width 193 height 24
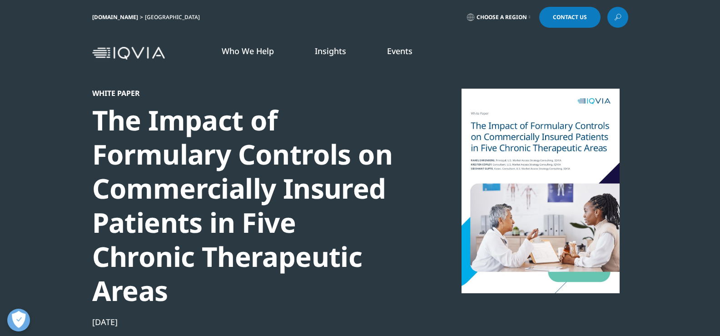
scroll to position [351, 536]
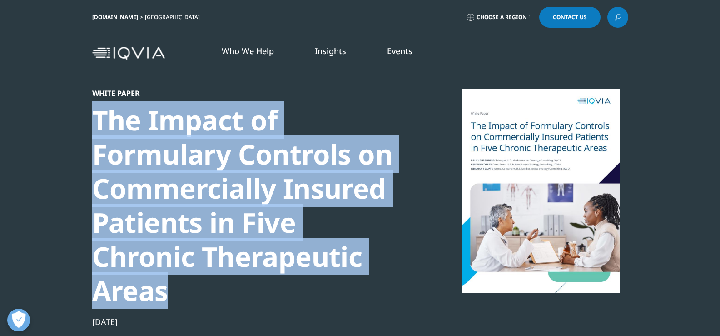
drag, startPoint x: 82, startPoint y: 109, endPoint x: 383, endPoint y: 281, distance: 347.0
click at [383, 281] on section "White Paper The Impact of Formulary Controls on Commercially Insured Patients i…" at bounding box center [360, 221] width 720 height 442
copy div "The Impact of Formulary Controls on Commercially Insured Patients in Five Chron…"
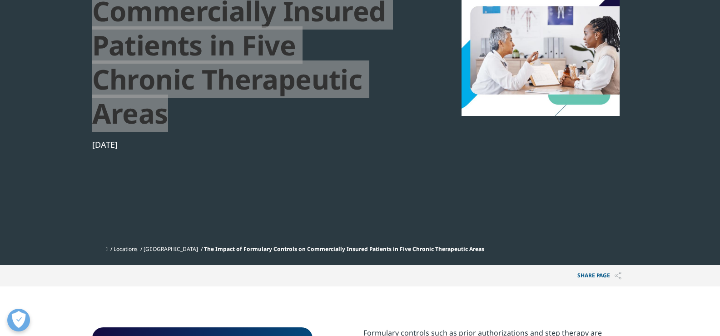
scroll to position [182, 0]
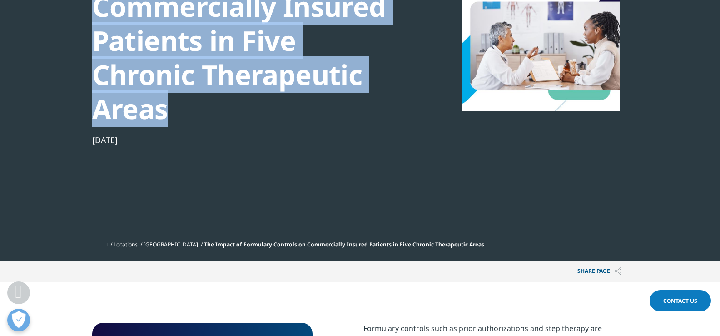
drag, startPoint x: 119, startPoint y: 140, endPoint x: 151, endPoint y: 140, distance: 32.7
click at [151, 140] on section "White Paper The Impact of Formulary Controls on Commercially Insured Patients i…" at bounding box center [360, 39] width 720 height 442
copy div "[DATE]"
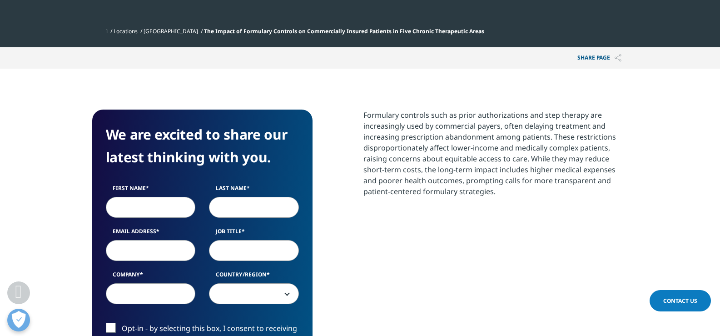
scroll to position [409, 0]
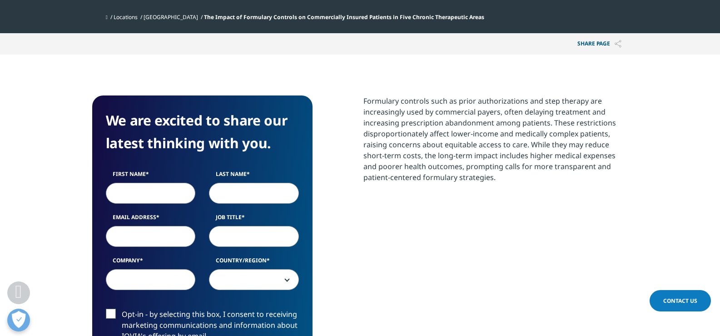
click at [413, 114] on p "Formulary controls such as prior authorizations and step therapy are increasing…" at bounding box center [495, 142] width 265 height 94
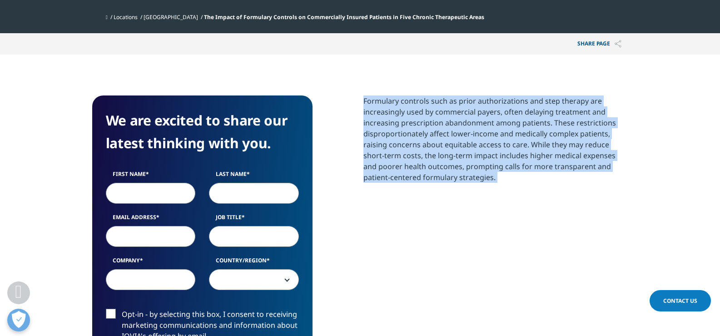
click at [413, 114] on p "Formulary controls such as prior authorizations and step therapy are increasing…" at bounding box center [495, 142] width 265 height 94
copy div "Formulary controls such as prior authorizations and step therapy are increasing…"
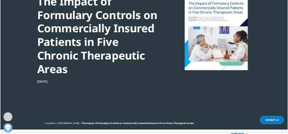
scroll to position [0, 0]
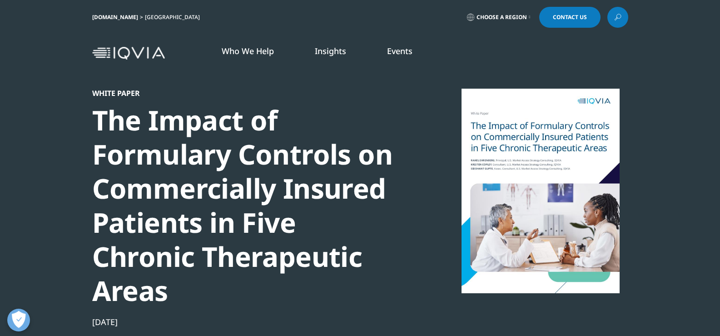
click at [526, 173] on div at bounding box center [540, 191] width 175 height 204
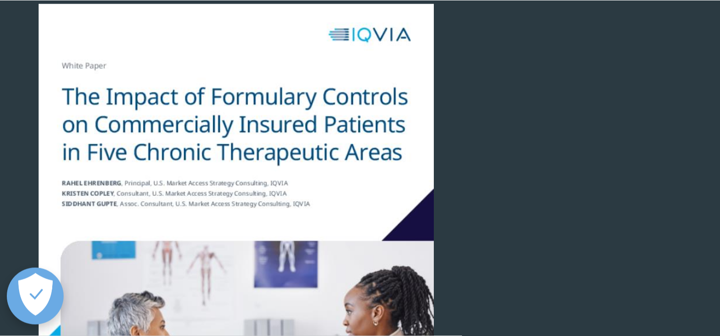
scroll to position [54, 0]
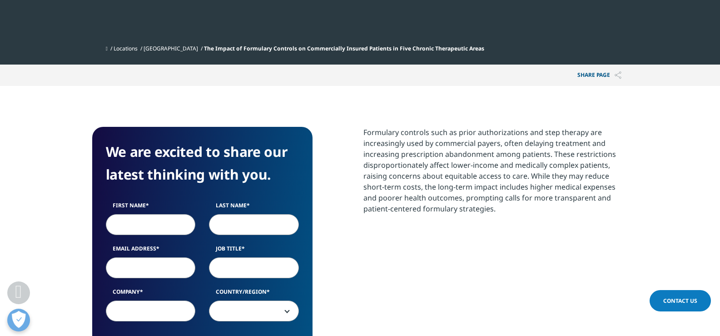
scroll to position [372, 0]
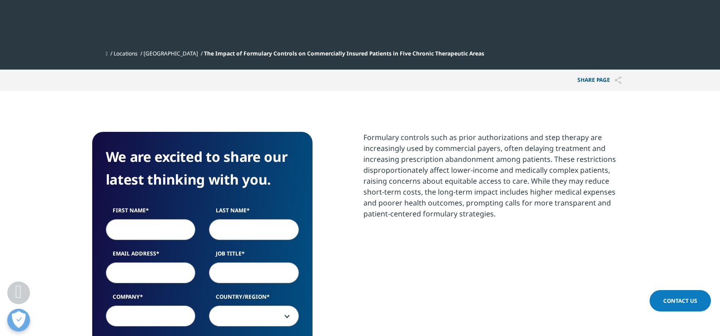
click at [494, 143] on p "Formulary controls such as prior authorizations and step therapy are increasing…" at bounding box center [495, 179] width 265 height 94
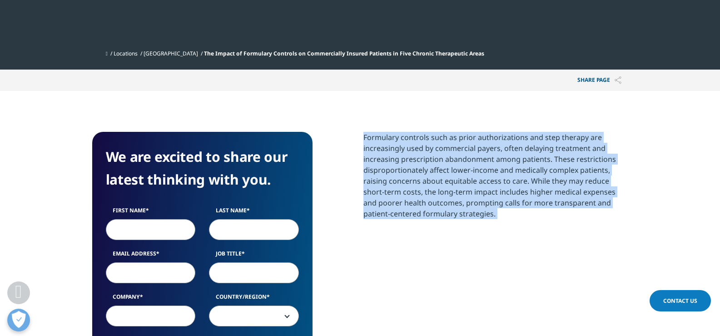
click at [494, 143] on p "Formulary controls such as prior authorizations and step therapy are increasing…" at bounding box center [495, 179] width 265 height 94
click at [523, 208] on p "Formulary controls such as prior authorizations and step therapy are increasing…" at bounding box center [495, 179] width 265 height 94
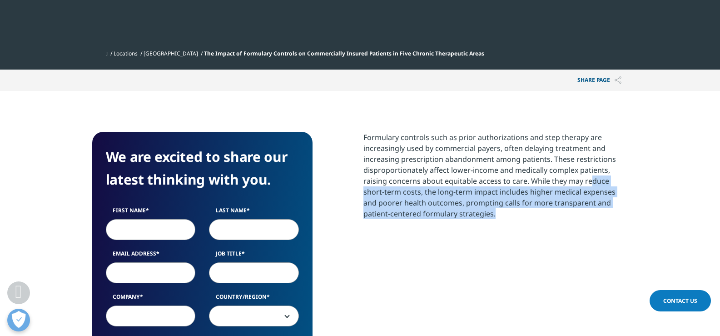
drag, startPoint x: 527, startPoint y: 213, endPoint x: 589, endPoint y: 182, distance: 69.2
click at [588, 182] on p "Formulary controls such as prior authorizations and step therapy are increasing…" at bounding box center [495, 179] width 265 height 94
click at [589, 182] on p "Formulary controls such as prior authorizations and step therapy are increasing…" at bounding box center [495, 179] width 265 height 94
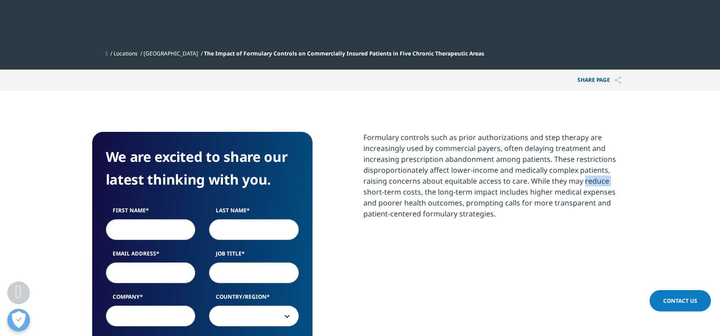
click at [589, 182] on p "Formulary controls such as prior authorizations and step therapy are increasing…" at bounding box center [495, 179] width 265 height 94
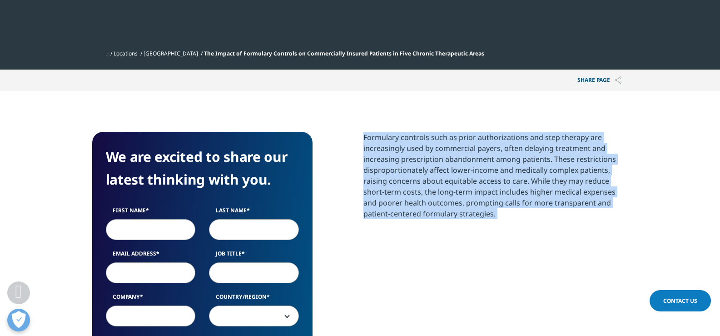
click at [589, 182] on p "Formulary controls such as prior authorizations and step therapy are increasing…" at bounding box center [495, 179] width 265 height 94
click at [479, 186] on p "Formulary controls such as prior authorizations and step therapy are increasing…" at bounding box center [495, 179] width 265 height 94
click at [375, 130] on section "We are excited to share our latest thinking with you. First Name Last Name Emai…" at bounding box center [360, 307] width 720 height 433
drag, startPoint x: 347, startPoint y: 130, endPoint x: 580, endPoint y: 221, distance: 250.0
click at [580, 221] on section "We are excited to share our latest thinking with you. First Name Last Name Emai…" at bounding box center [360, 307] width 720 height 433
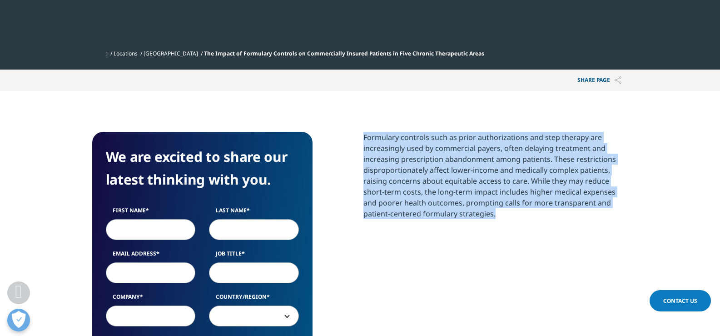
click at [580, 221] on p "Formulary controls such as prior authorizations and step therapy are increasing…" at bounding box center [495, 179] width 265 height 94
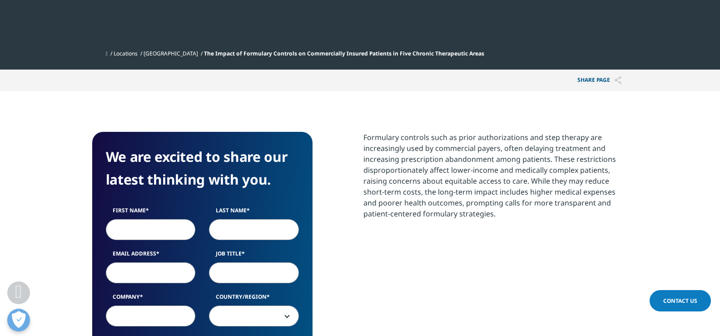
click at [513, 158] on p "Formulary controls such as prior authorizations and step therapy are increasing…" at bounding box center [495, 179] width 265 height 94
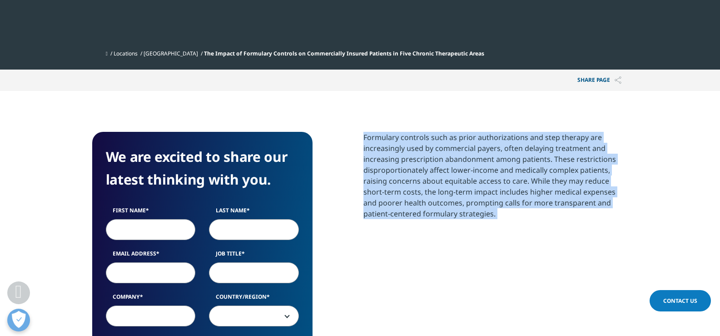
click at [513, 158] on p "Formulary controls such as prior authorizations and step therapy are increasing…" at bounding box center [495, 179] width 265 height 94
click at [536, 179] on p "Formulary controls such as prior authorizations and step therapy are increasing…" at bounding box center [495, 179] width 265 height 94
drag, startPoint x: 543, startPoint y: 217, endPoint x: 409, endPoint y: 133, distance: 158.5
click at [409, 133] on p "Formulary controls such as prior authorizations and step therapy are increasing…" at bounding box center [495, 179] width 265 height 94
click at [510, 156] on p "Formulary controls such as prior authorizations and step therapy are increasing…" at bounding box center [495, 179] width 265 height 94
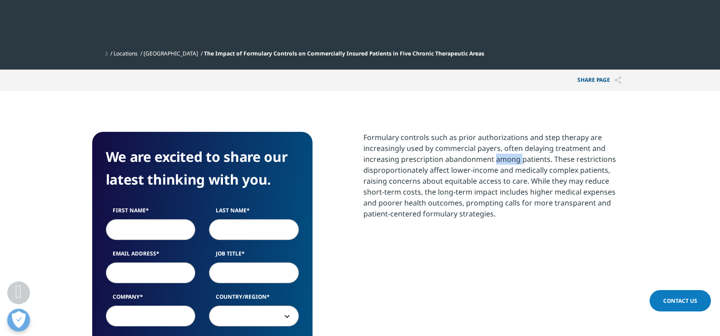
click at [510, 156] on p "Formulary controls such as prior authorizations and step therapy are increasing…" at bounding box center [495, 179] width 265 height 94
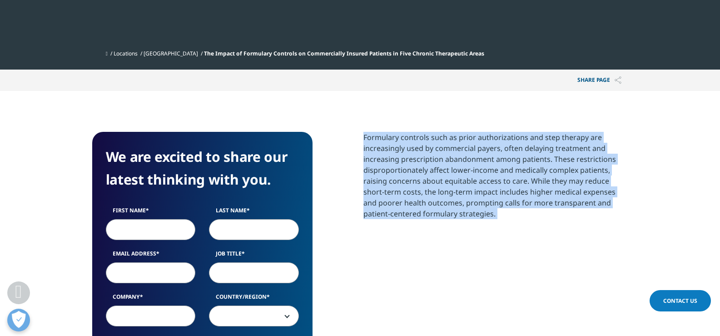
click at [510, 156] on p "Formulary controls such as prior authorizations and step therapy are increasing…" at bounding box center [495, 179] width 265 height 94
click at [561, 191] on p "Formulary controls such as prior authorizations and step therapy are increasing…" at bounding box center [495, 179] width 265 height 94
drag, startPoint x: 580, startPoint y: 222, endPoint x: 351, endPoint y: 133, distance: 245.5
click at [351, 133] on div "We are excited to share our latest thinking with you. First Name Last Name Emai…" at bounding box center [360, 307] width 536 height 351
click at [566, 175] on p "Formulary controls such as prior authorizations and step therapy are increasing…" at bounding box center [495, 179] width 265 height 94
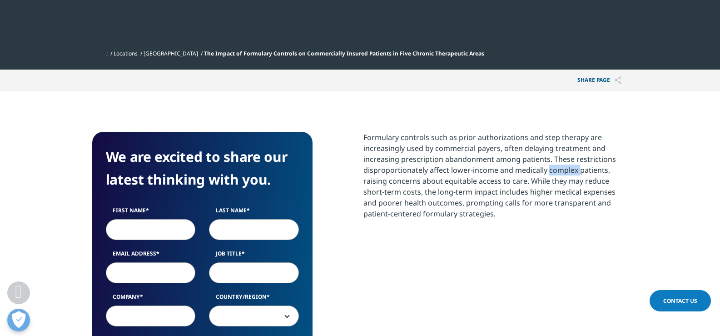
click at [566, 175] on p "Formulary controls such as prior authorizations and step therapy are increasing…" at bounding box center [495, 179] width 265 height 94
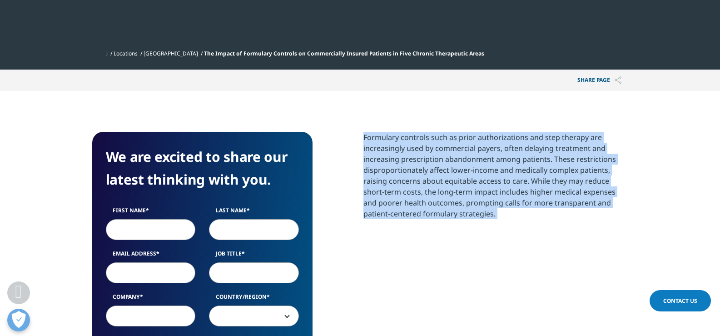
click at [566, 175] on p "Formulary controls such as prior authorizations and step therapy are increasing…" at bounding box center [495, 179] width 265 height 94
click at [586, 192] on p "Formulary controls such as prior authorizations and step therapy are increasing…" at bounding box center [495, 179] width 265 height 94
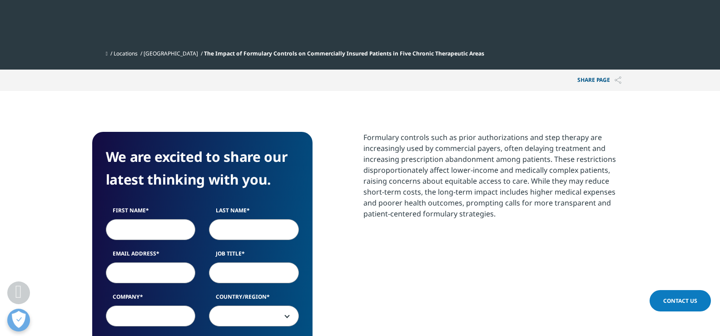
click at [573, 221] on p "Formulary controls such as prior authorizations and step therapy are increasing…" at bounding box center [495, 179] width 265 height 94
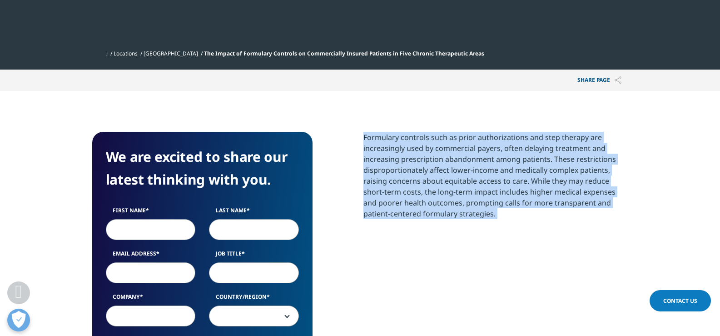
click at [573, 221] on p "Formulary controls such as prior authorizations and step therapy are increasing…" at bounding box center [495, 179] width 265 height 94
click at [570, 197] on p "Formulary controls such as prior authorizations and step therapy are increasing…" at bounding box center [495, 179] width 265 height 94
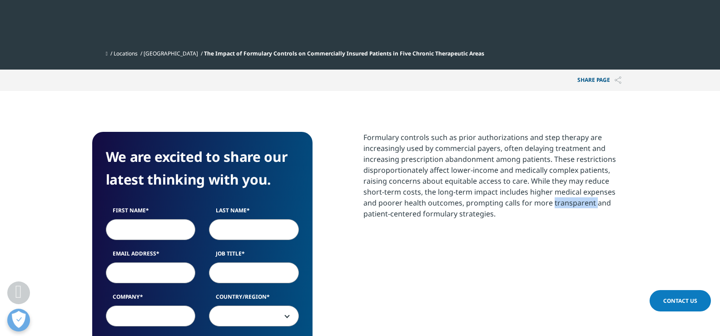
click at [570, 197] on p "Formulary controls such as prior authorizations and step therapy are increasing…" at bounding box center [495, 179] width 265 height 94
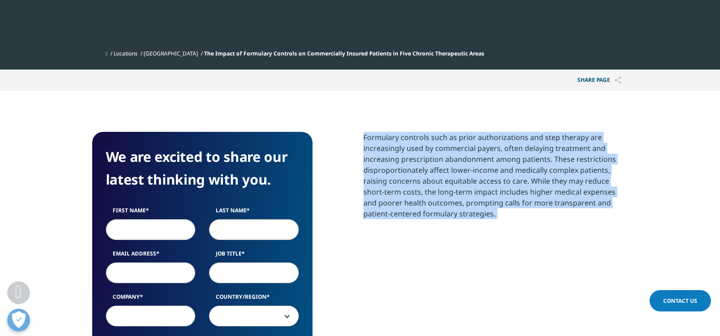
click at [570, 197] on p "Formulary controls such as prior authorizations and step therapy are increasing…" at bounding box center [495, 179] width 265 height 94
click at [605, 214] on p "Formulary controls such as prior authorizations and step therapy are increasing…" at bounding box center [495, 179] width 265 height 94
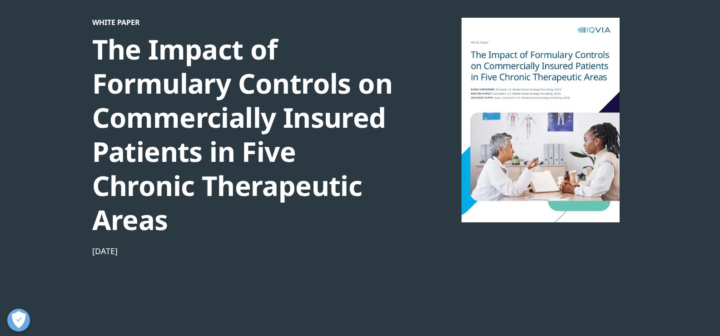
scroll to position [54, 0]
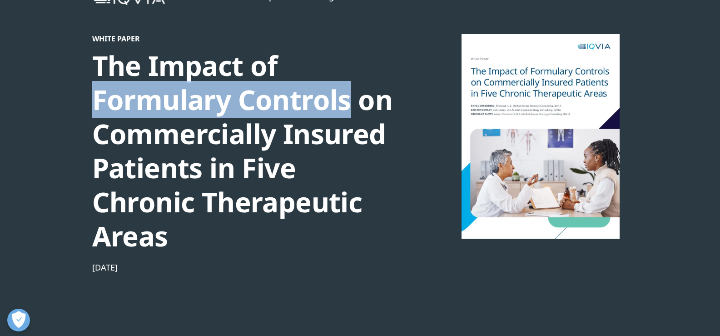
drag, startPoint x: 80, startPoint y: 99, endPoint x: 351, endPoint y: 100, distance: 270.6
click at [351, 100] on section "White Paper The Impact of Formulary Controls on Commercially Insured Patients i…" at bounding box center [360, 167] width 720 height 442
copy div "Formulary Controls"
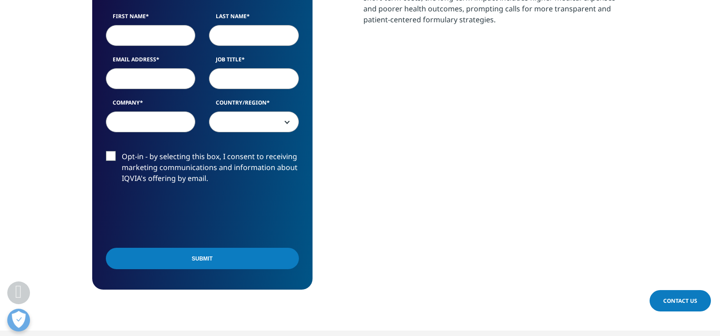
scroll to position [736, 0]
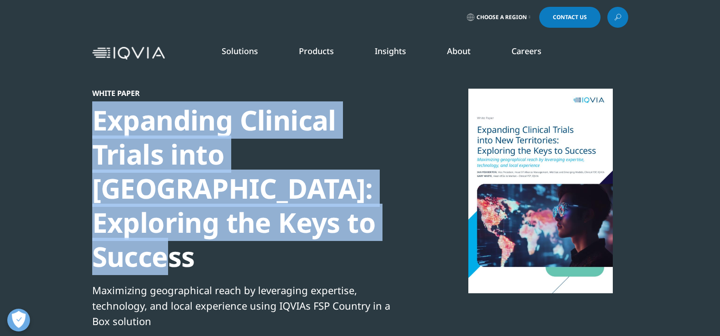
drag, startPoint x: 141, startPoint y: 131, endPoint x: 380, endPoint y: 219, distance: 254.7
click at [380, 219] on div "Expanding Clinical Trials into [GEOGRAPHIC_DATA]: Exploring the Keys to Success" at bounding box center [247, 188] width 311 height 170
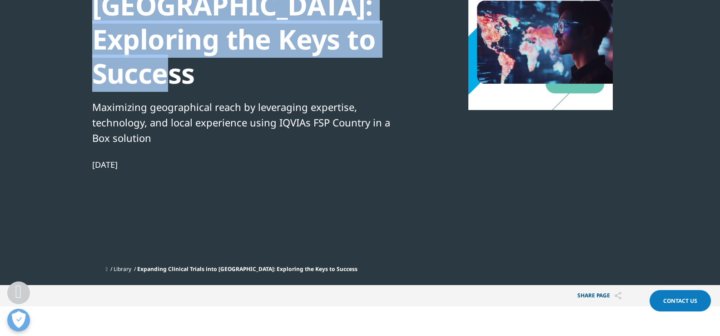
scroll to position [182, 0]
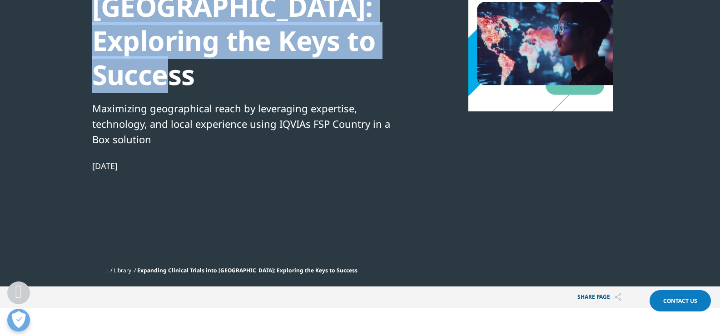
drag, startPoint x: 139, startPoint y: 133, endPoint x: 443, endPoint y: 133, distance: 303.3
click at [82, 127] on section "White Paper Expanding Clinical Trials into [GEOGRAPHIC_DATA]: Exploring the Key…" at bounding box center [360, 52] width 720 height 468
copy div "[DATE]"
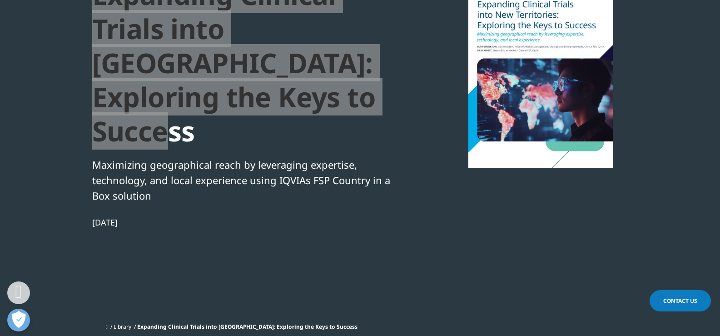
scroll to position [45, 0]
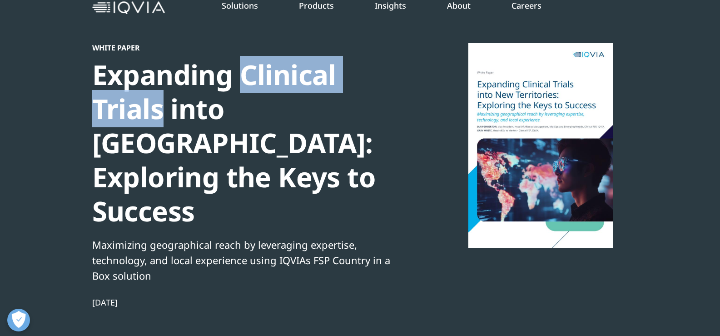
drag, startPoint x: 244, startPoint y: 78, endPoint x: 160, endPoint y: 102, distance: 87.4
click at [160, 102] on div "Expanding Clinical Trials into [GEOGRAPHIC_DATA]: Exploring the Keys to Success" at bounding box center [247, 143] width 311 height 170
copy div "Clinical Trials"
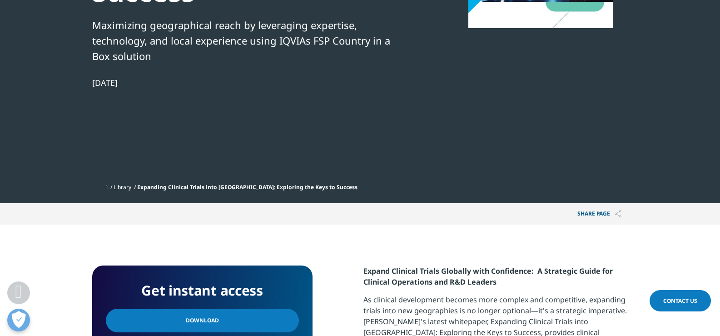
scroll to position [272, 0]
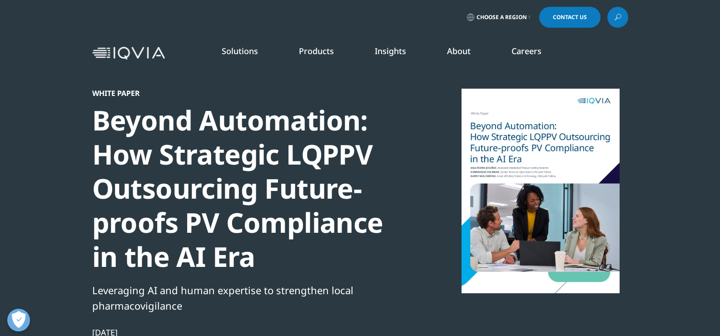
click at [172, 182] on div "Beyond Automation: How Strategic LQPPV Outsourcing Future-proofs PV Compliance …" at bounding box center [247, 188] width 311 height 170
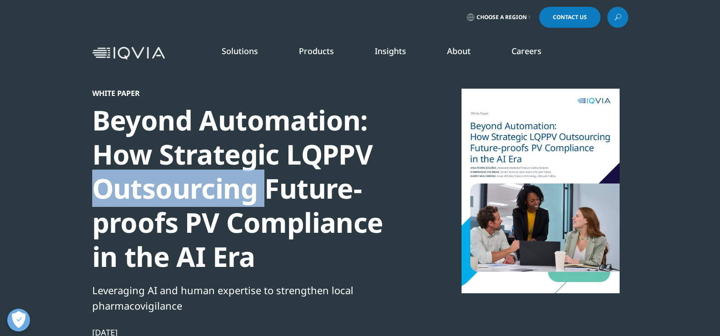
click at [172, 182] on div "Beyond Automation: How Strategic LQPPV Outsourcing Future-proofs PV Compliance …" at bounding box center [247, 188] width 311 height 170
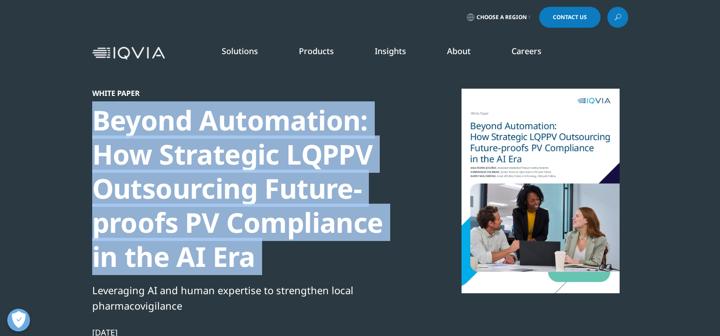
click at [172, 182] on div "Beyond Automation: How Strategic LQPPV Outsourcing Future-proofs PV Compliance …" at bounding box center [247, 188] width 311 height 170
copy div "Beyond Automation: How Strategic LQPPV Outsourcing Future-proofs PV Compliance …"
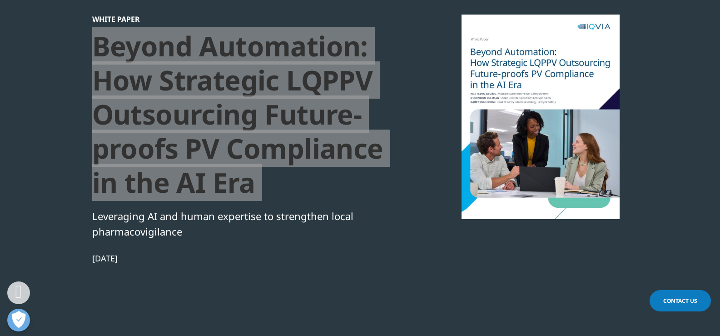
scroll to position [409, 0]
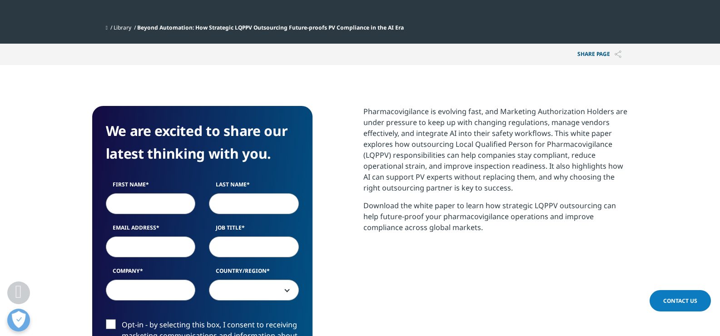
click at [456, 138] on p "Pharmacovigilance is evolving fast, and Marketing Authorization Holders are und…" at bounding box center [495, 153] width 265 height 94
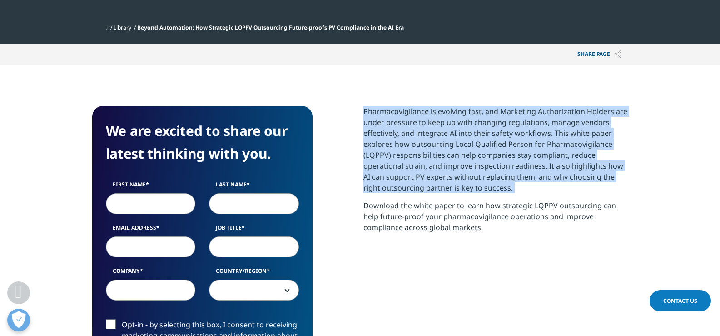
click at [456, 138] on p "Pharmacovigilance is evolving fast, and Marketing Authorization Holders are und…" at bounding box center [495, 153] width 265 height 94
copy div "Pharmacovigilance is evolving fast, and Marketing Authorization Holders are und…"
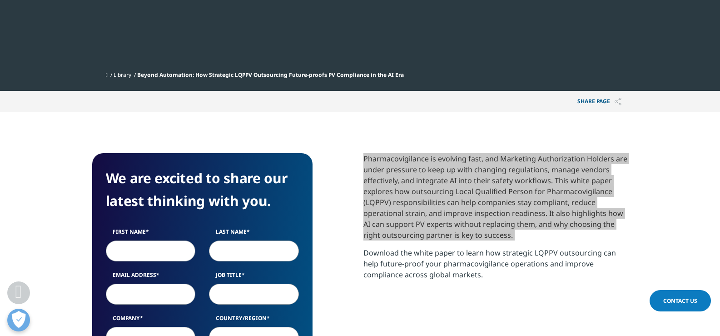
scroll to position [363, 0]
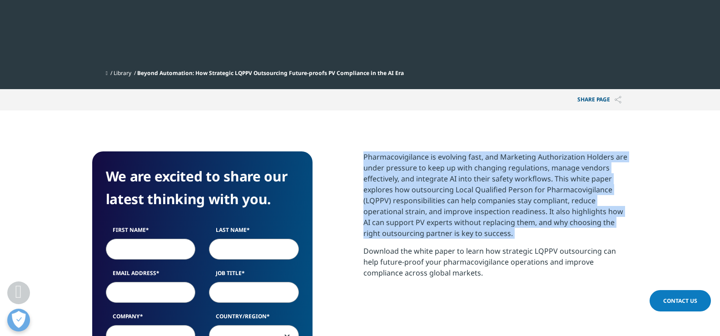
click at [462, 213] on p "Pharmacovigilance is evolving fast, and Marketing Authorization Holders are und…" at bounding box center [495, 198] width 265 height 94
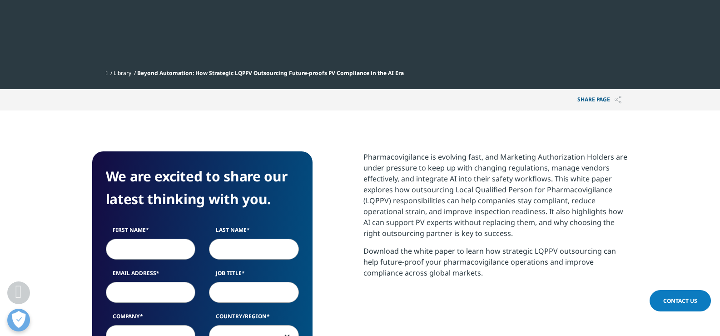
click at [558, 196] on p "Pharmacovigilance is evolving fast, and Marketing Authorization Holders are und…" at bounding box center [495, 198] width 265 height 94
drag, startPoint x: 453, startPoint y: 188, endPoint x: 622, endPoint y: 192, distance: 168.9
click at [622, 192] on p "Pharmacovigilance is evolving fast, and Marketing Authorization Holders are und…" at bounding box center [495, 198] width 265 height 94
copy p "Local Qualified Person for Pharmacovigilance"
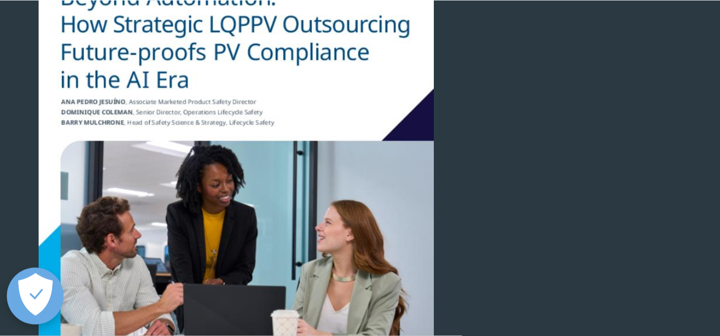
scroll to position [666, 226]
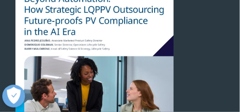
drag, startPoint x: 60, startPoint y: 41, endPoint x: 94, endPoint y: 50, distance: 34.4
click at [94, 50] on div at bounding box center [94, 63] width 175 height 204
click at [9, 35] on div at bounding box center [94, 63] width 175 height 204
drag, startPoint x: 8, startPoint y: 35, endPoint x: 54, endPoint y: 49, distance: 47.5
click at [84, 57] on div at bounding box center [94, 63] width 175 height 204
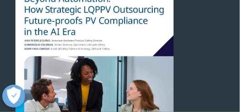
drag, startPoint x: 20, startPoint y: 34, endPoint x: 104, endPoint y: 60, distance: 87.9
click at [104, 60] on div at bounding box center [94, 63] width 175 height 204
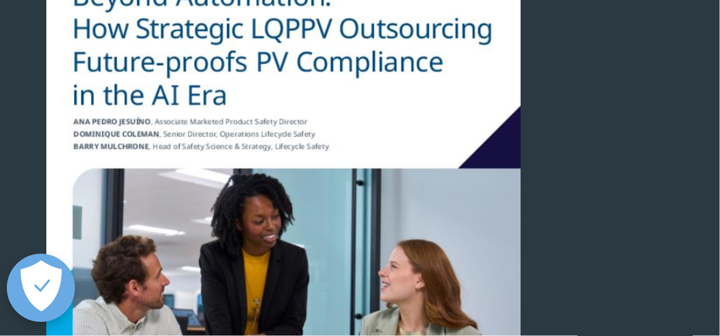
scroll to position [351, 536]
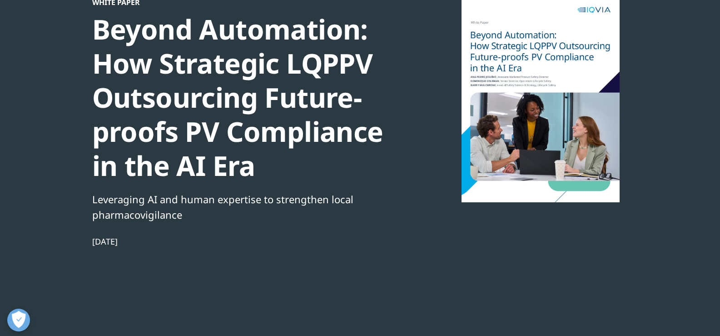
drag, startPoint x: 86, startPoint y: 242, endPoint x: 692, endPoint y: 240, distance: 606.6
click at [160, 251] on section "White Paper Beyond Automation: How Strategic LQPPV Outsourcing Future-proofs PV…" at bounding box center [360, 135] width 720 height 452
copy div "Jul 28, 2025"
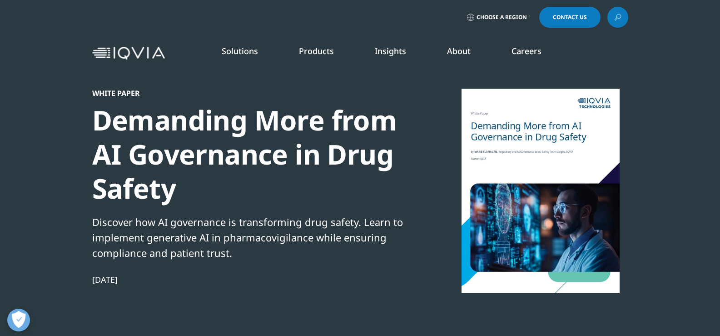
click at [117, 155] on div "Demanding More from AI Governance in Drug Safety" at bounding box center [247, 154] width 311 height 102
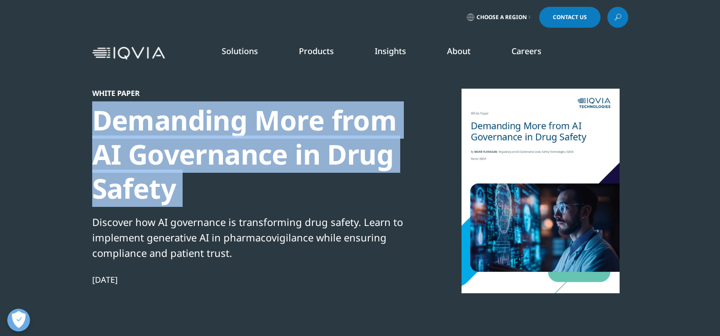
click at [117, 155] on div "Demanding More from AI Governance in Drug Safety" at bounding box center [247, 154] width 311 height 102
copy div "Demanding More from AI Governance in Drug Safety"
click at [124, 133] on div "Demanding More from AI Governance in Drug Safety" at bounding box center [247, 154] width 311 height 102
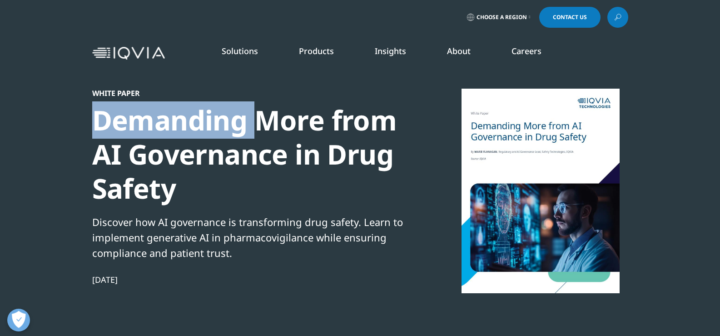
click at [124, 133] on div "Demanding More from AI Governance in Drug Safety" at bounding box center [247, 154] width 311 height 102
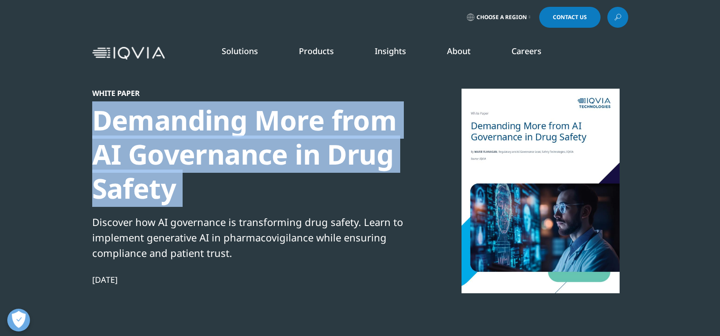
click at [124, 133] on div "Demanding More from AI Governance in Drug Safety" at bounding box center [247, 154] width 311 height 102
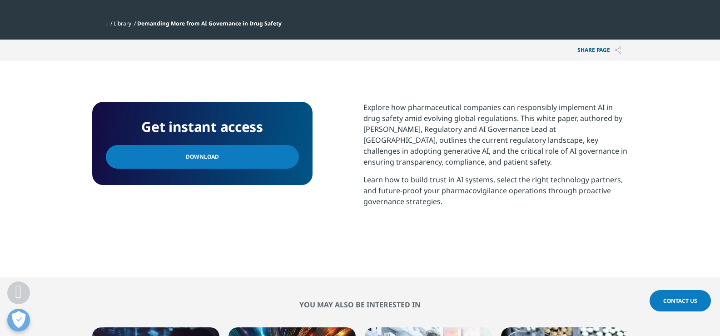
scroll to position [363, 0]
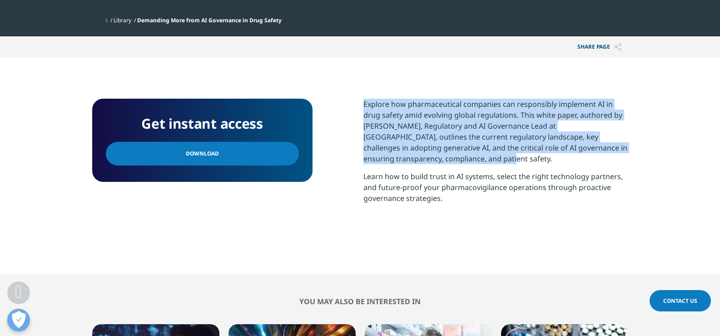
drag, startPoint x: 371, startPoint y: 102, endPoint x: 490, endPoint y: 157, distance: 130.6
click at [490, 157] on div "Get instant access Download Explore how pharmaceutical companies can responsibl…" at bounding box center [360, 166] width 536 height 134
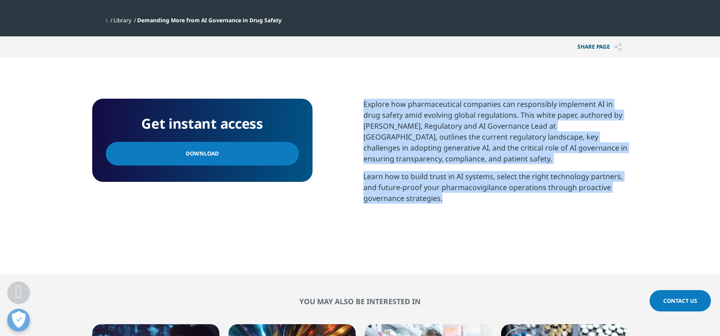
drag, startPoint x: 525, startPoint y: 202, endPoint x: 350, endPoint y: 102, distance: 202.1
click at [350, 102] on div "Get instant access Download Explore how pharmaceutical companies can responsibl…" at bounding box center [360, 166] width 536 height 134
copy div "Explore how pharmaceutical companies can responsibly implement AI in drug safet…"
click at [451, 145] on p "Explore how pharmaceutical companies can responsibly implement AI in drug safet…" at bounding box center [495, 135] width 265 height 72
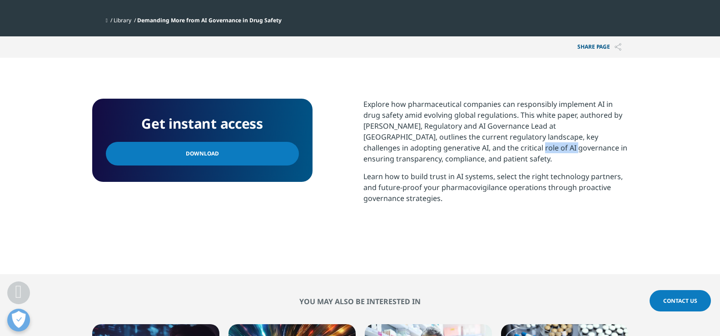
click at [451, 145] on p "Explore how pharmaceutical companies can responsibly implement AI in drug safet…" at bounding box center [495, 135] width 265 height 72
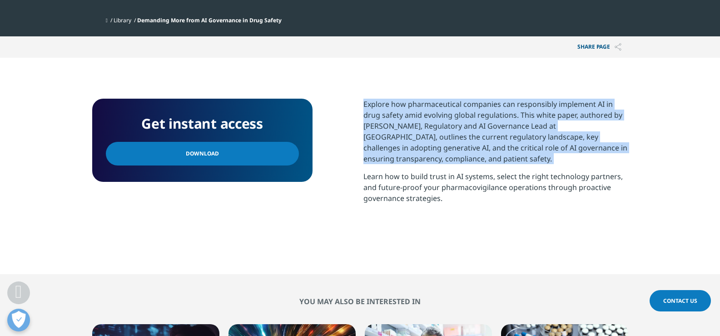
click at [451, 145] on p "Explore how pharmaceutical companies can responsibly implement AI in drug safet…" at bounding box center [495, 135] width 265 height 72
click at [483, 162] on p "Explore how pharmaceutical companies can responsibly implement AI in drug safet…" at bounding box center [495, 135] width 265 height 72
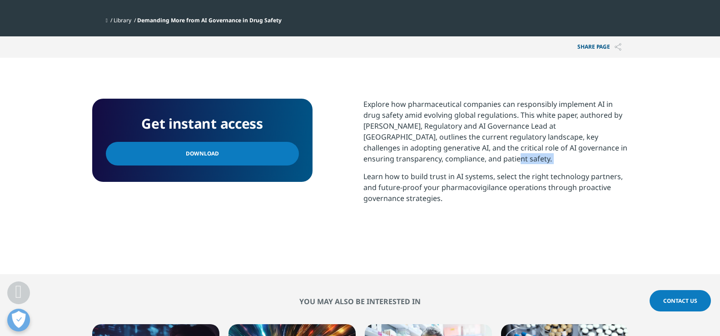
click at [483, 162] on p "Explore how pharmaceutical companies can responsibly implement AI in drug safet…" at bounding box center [495, 135] width 265 height 72
drag, startPoint x: 356, startPoint y: 129, endPoint x: 415, endPoint y: 129, distance: 59.5
click at [415, 129] on div "Get instant access Download Explore how pharmaceutical companies can responsibl…" at bounding box center [360, 166] width 536 height 134
copy p "Marie Flanagan"
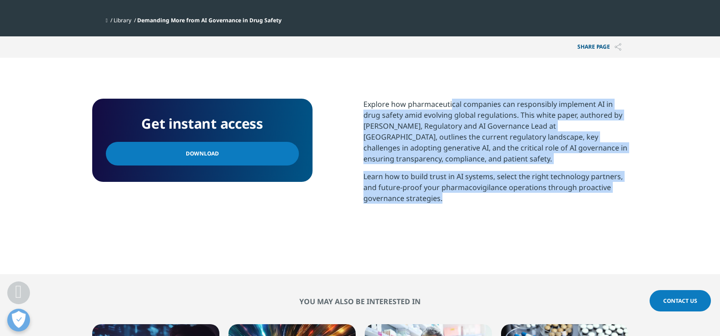
drag, startPoint x: 451, startPoint y: 100, endPoint x: 538, endPoint y: 231, distance: 156.9
click at [538, 231] on section "Explore how pharmaceutical companies can responsibly implement AI in drug safet…" at bounding box center [495, 166] width 265 height 134
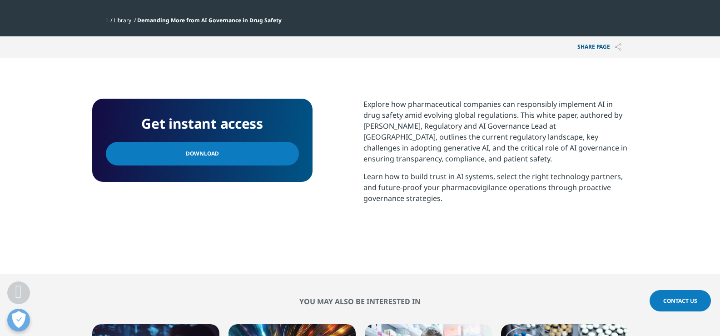
drag, startPoint x: 533, startPoint y: 198, endPoint x: 501, endPoint y: 198, distance: 31.3
click at [501, 198] on p "Learn how to build trust in AI systems, select the right technology partners, a…" at bounding box center [495, 191] width 265 height 40
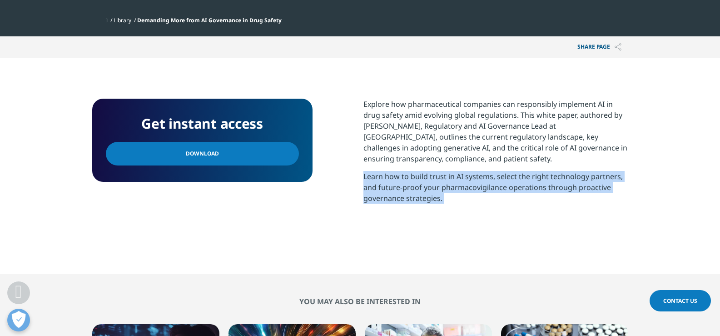
click at [501, 198] on p "Learn how to build trust in AI systems, select the right technology partners, a…" at bounding box center [495, 191] width 265 height 40
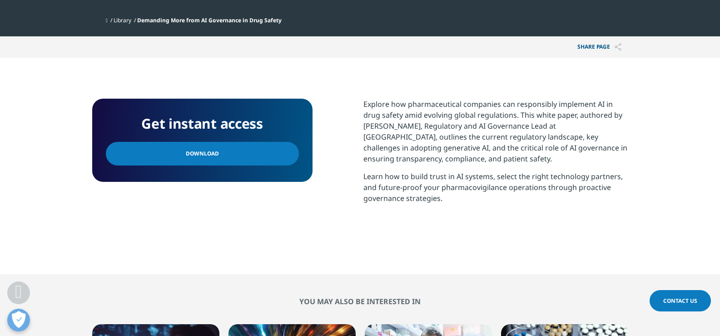
click at [516, 148] on p "Explore how pharmaceutical companies can responsibly implement AI in drug safet…" at bounding box center [495, 135] width 265 height 72
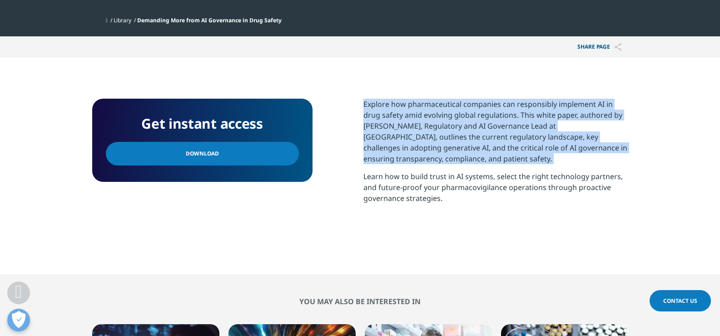
drag, startPoint x: 516, startPoint y: 148, endPoint x: 536, endPoint y: 179, distance: 36.8
click at [517, 150] on p "Explore how pharmaceutical companies can responsibly implement AI in drug safet…" at bounding box center [495, 135] width 265 height 72
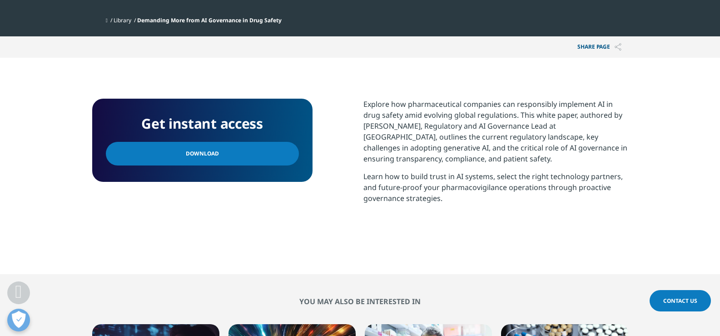
click at [562, 217] on section "Explore how pharmaceutical companies can responsibly implement AI in drug safet…" at bounding box center [495, 166] width 265 height 134
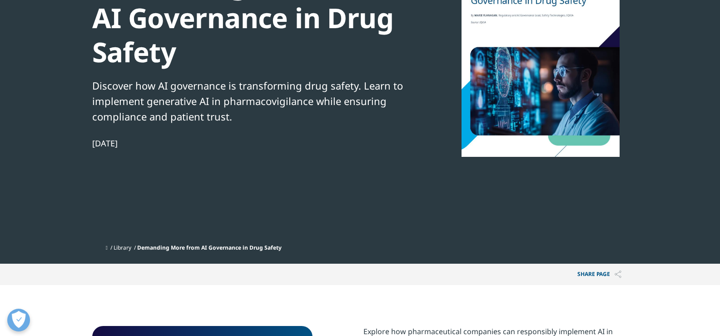
scroll to position [0, 0]
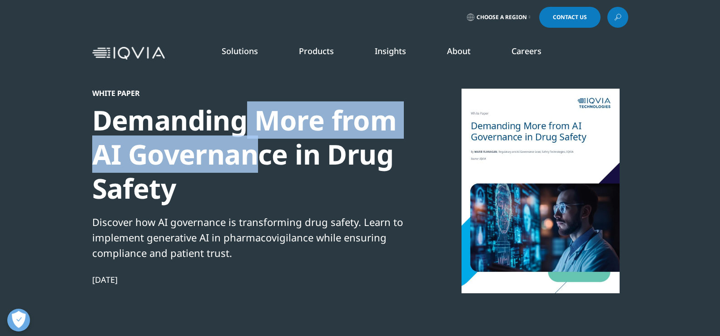
click at [250, 138] on div "Demanding More from AI Governance in Drug Safety" at bounding box center [247, 154] width 311 height 102
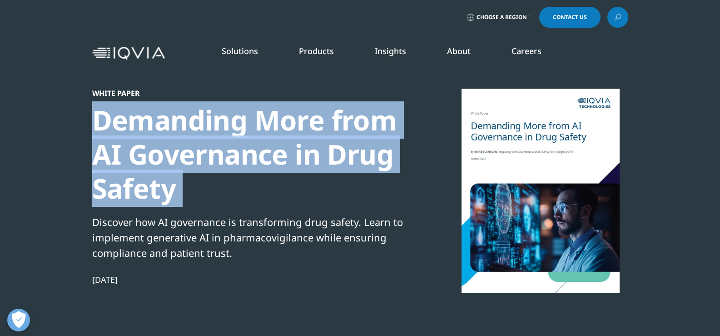
click at [250, 138] on div "Demanding More from AI Governance in Drug Safety" at bounding box center [247, 154] width 311 height 102
click at [265, 166] on div "Demanding More from AI Governance in Drug Safety" at bounding box center [247, 154] width 311 height 102
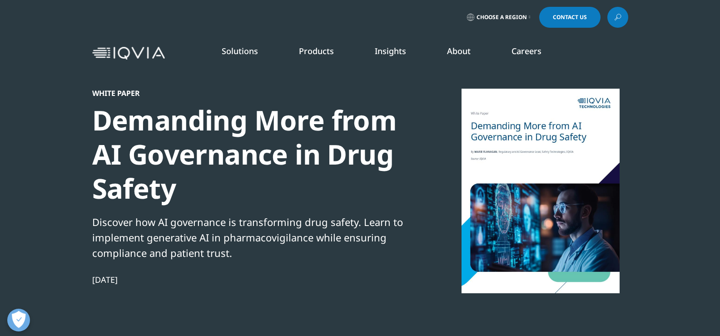
click at [240, 228] on div "Discover how AI governance is transforming drug safety. Learn to implement gene…" at bounding box center [247, 237] width 311 height 46
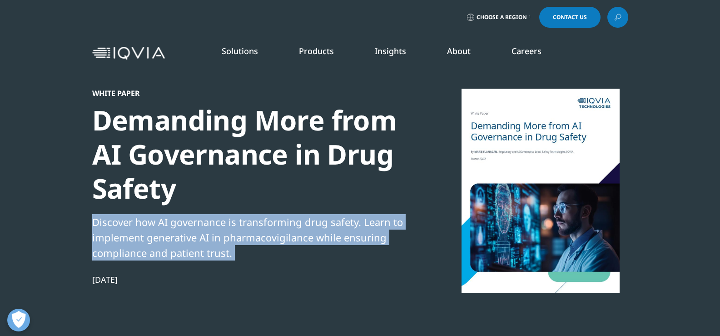
click at [240, 228] on div "Discover how AI governance is transforming drug safety. Learn to implement gene…" at bounding box center [247, 237] width 311 height 46
click at [295, 239] on div "Discover how AI governance is transforming drug safety. Learn to implement gene…" at bounding box center [247, 237] width 311 height 46
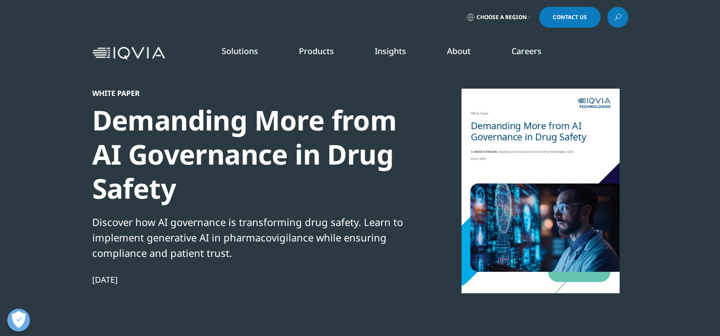
drag, startPoint x: 92, startPoint y: 278, endPoint x: 163, endPoint y: 279, distance: 70.8
click at [163, 279] on div "Jul 25, 2025" at bounding box center [247, 279] width 311 height 11
copy div "Jul 25, 2025"
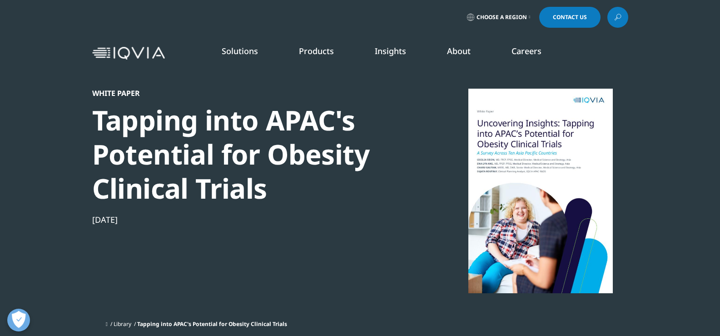
click at [222, 173] on div "Tapping into APAC's Potential for Obesity Clinical Trials" at bounding box center [247, 154] width 311 height 102
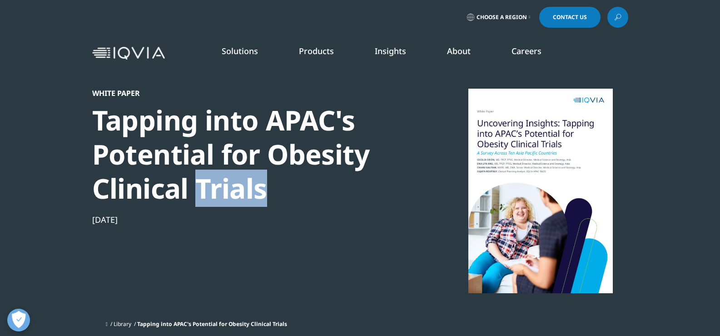
click at [222, 173] on div "Tapping into APAC's Potential for Obesity Clinical Trials" at bounding box center [247, 154] width 311 height 102
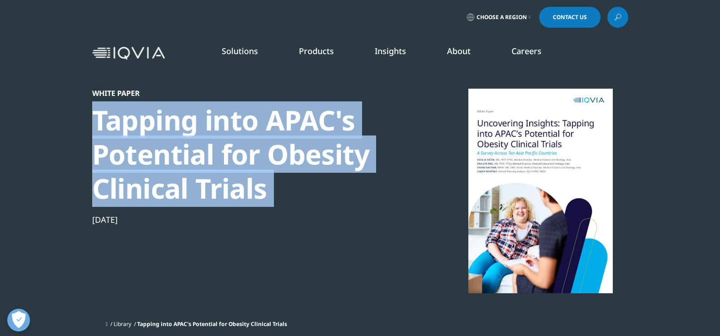
click at [222, 173] on div "Tapping into APAC's Potential for Obesity Clinical Trials" at bounding box center [247, 154] width 311 height 102
copy div "Tapping into APAC's Potential for Obesity Clinical Trials"
